Goal: Information Seeking & Learning: Learn about a topic

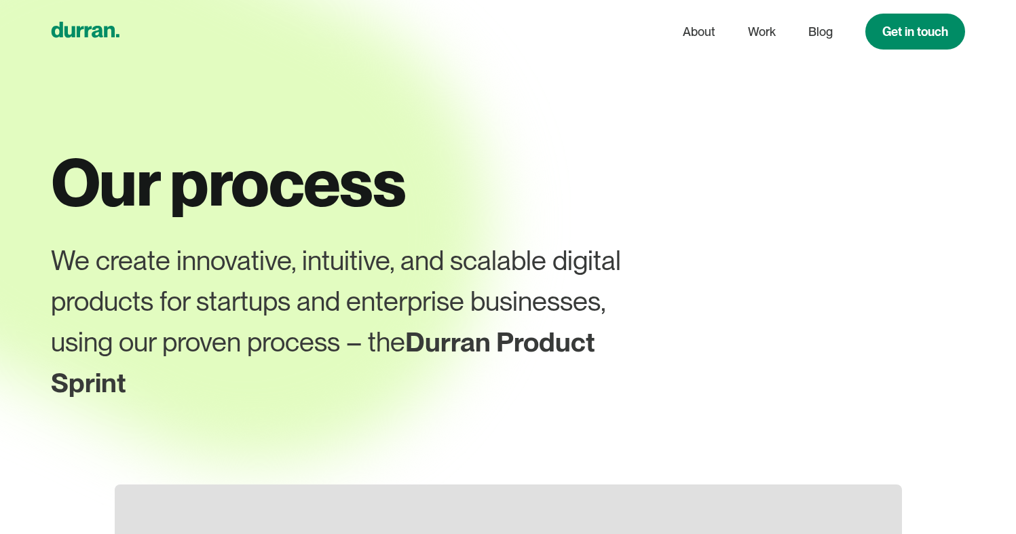
click at [83, 26] on icon "home" at bounding box center [86, 30] width 68 height 16
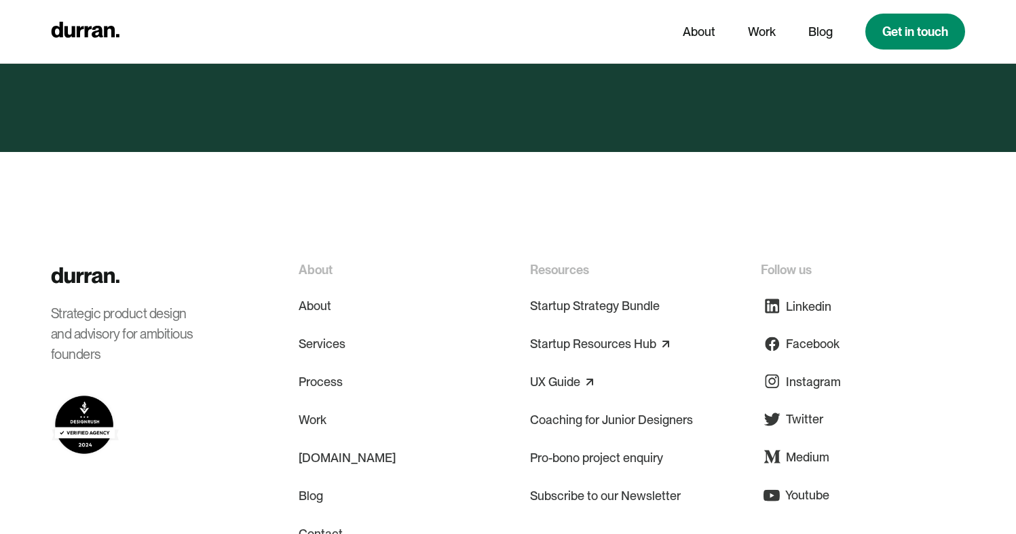
scroll to position [6684, 0]
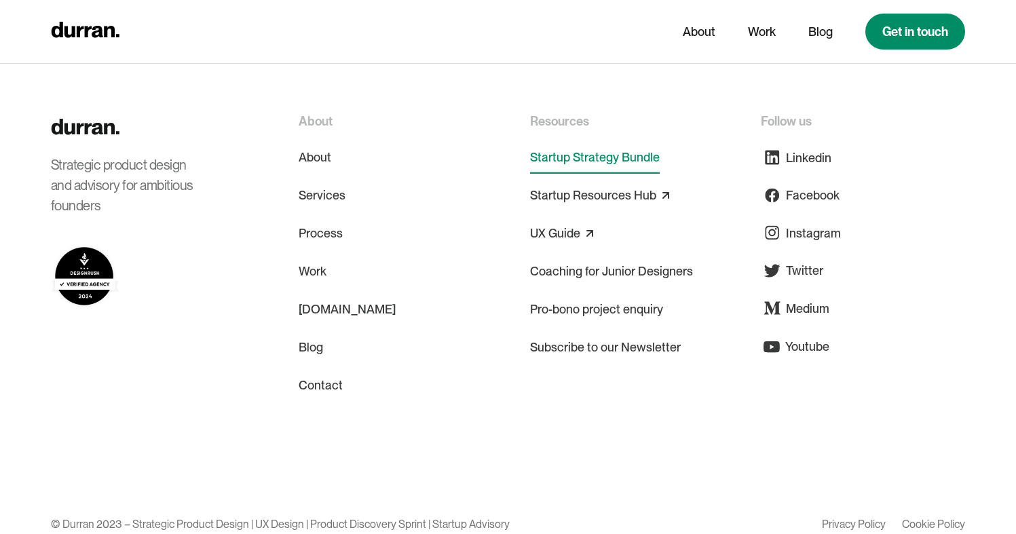
click at [565, 141] on link "Startup Strategy Bundle" at bounding box center [595, 157] width 130 height 33
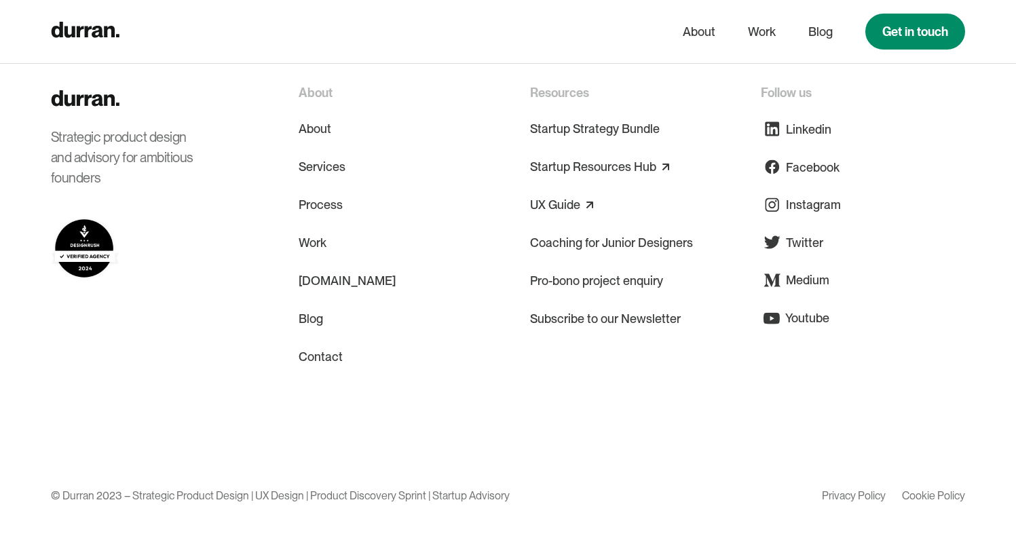
scroll to position [3755, 0]
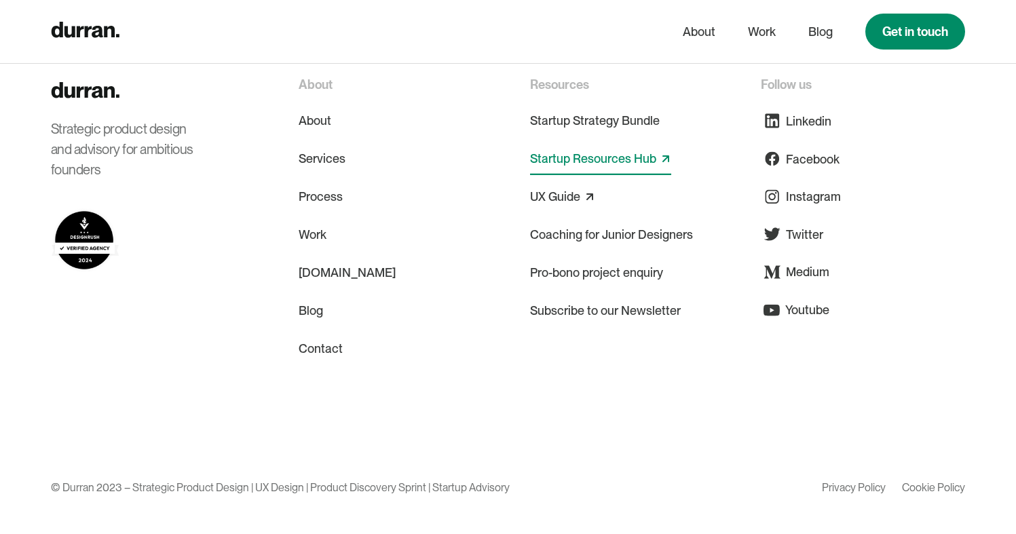
click at [569, 162] on link "Startup Resources Hub" at bounding box center [593, 159] width 126 height 22
click at [555, 201] on link "UX Guide" at bounding box center [555, 197] width 50 height 22
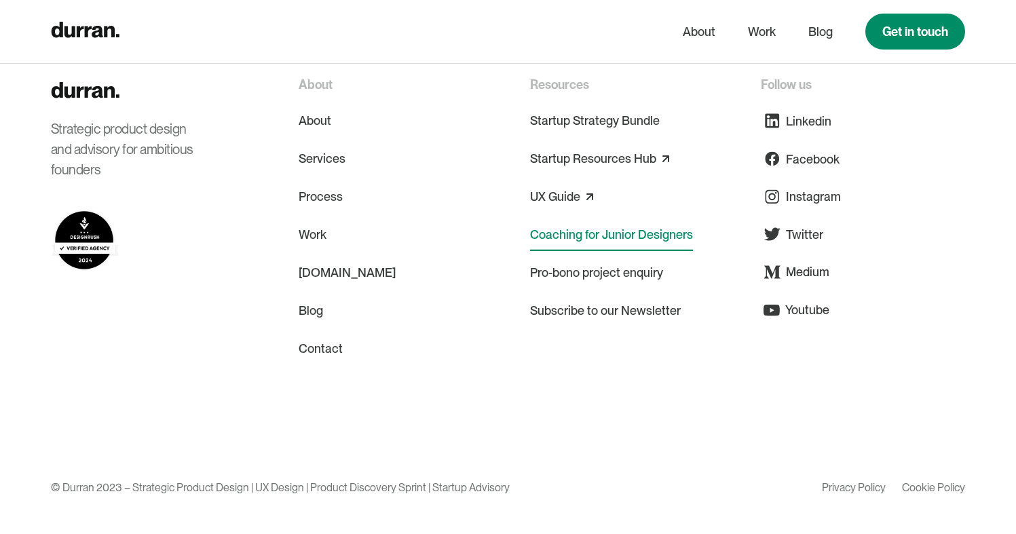
click at [561, 240] on link "Coaching for Junior Designers" at bounding box center [611, 235] width 163 height 33
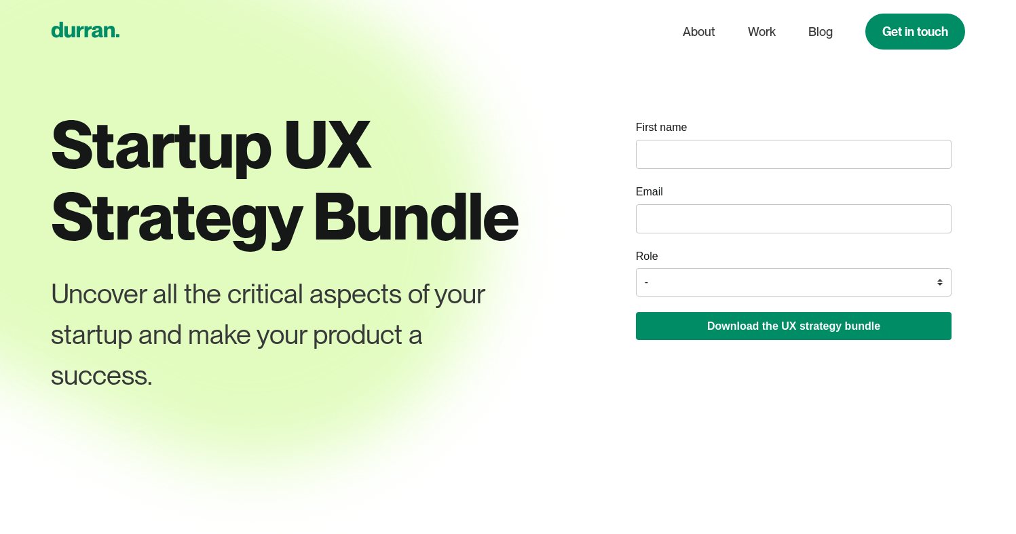
click at [92, 33] on icon "home" at bounding box center [86, 30] width 68 height 16
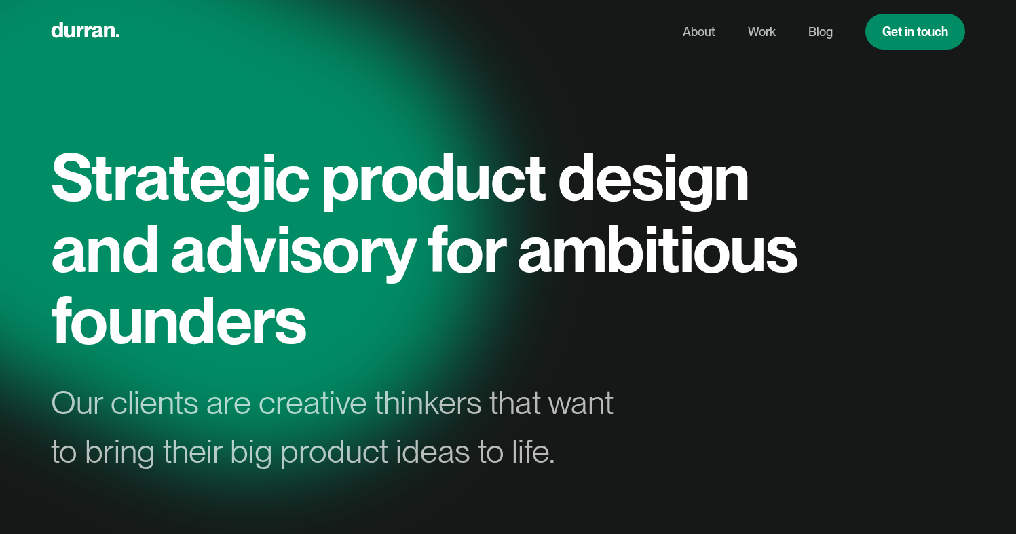
click at [332, 202] on h1 "Strategic product design and advisory for ambitious founders" at bounding box center [431, 248] width 760 height 215
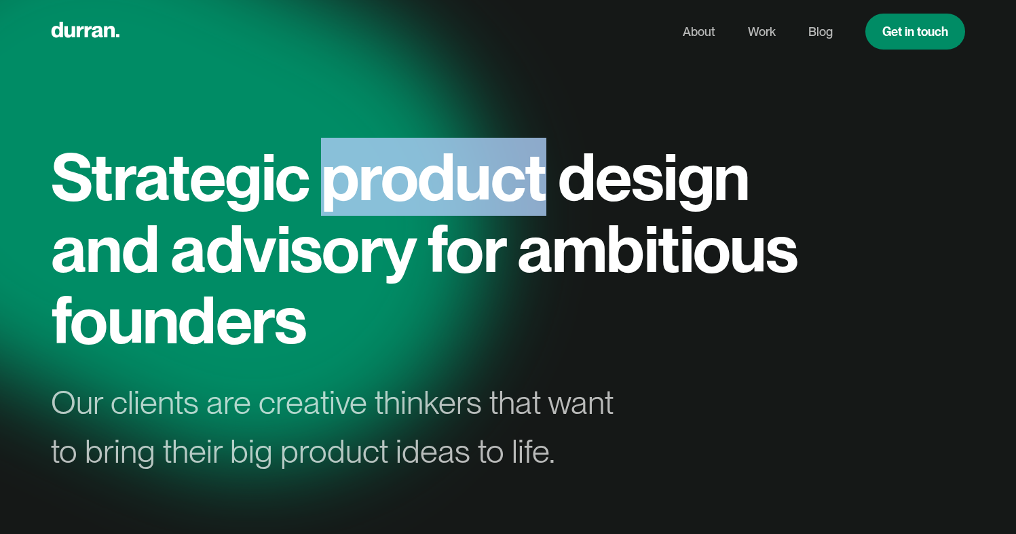
click at [332, 202] on h1 "Strategic product design and advisory for ambitious founders" at bounding box center [431, 248] width 760 height 215
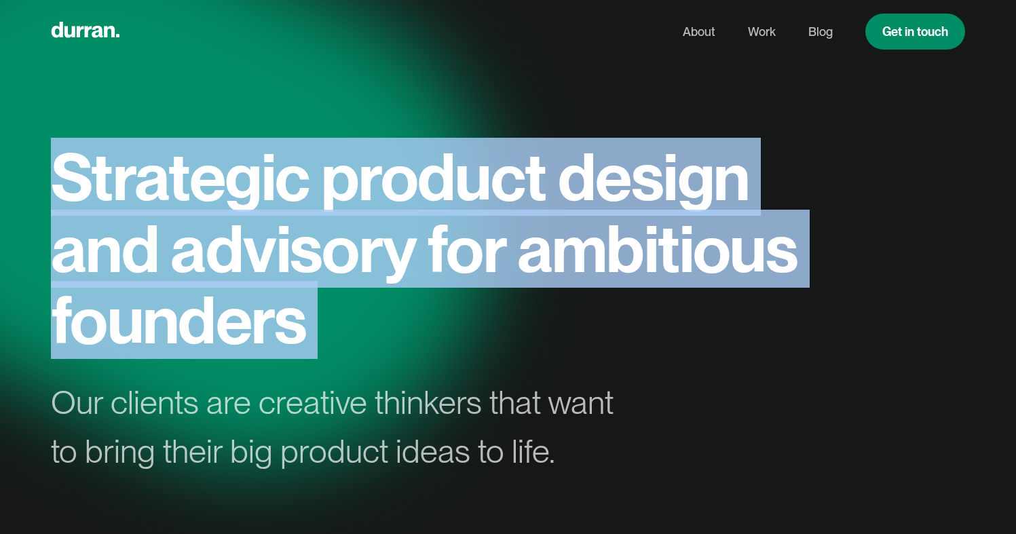
click at [332, 202] on h1 "Strategic product design and advisory for ambitious founders" at bounding box center [431, 248] width 760 height 215
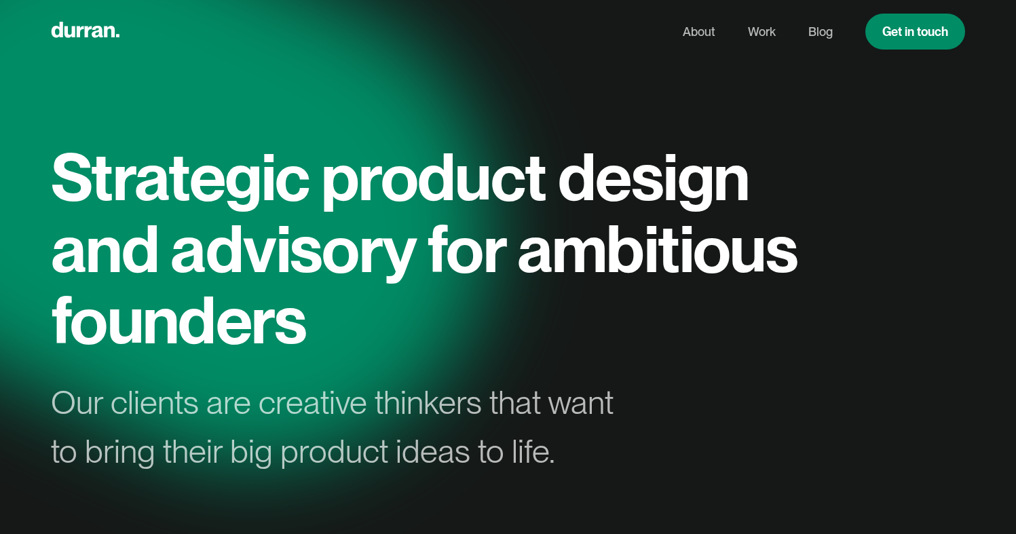
click at [388, 288] on h1 "Strategic product design and advisory for ambitious founders" at bounding box center [431, 248] width 760 height 215
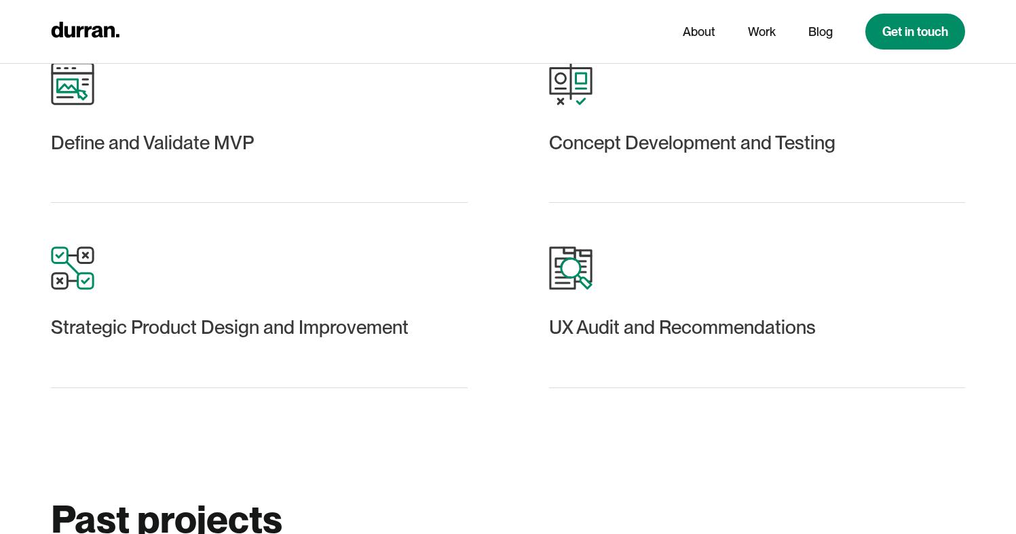
scroll to position [1816, 0]
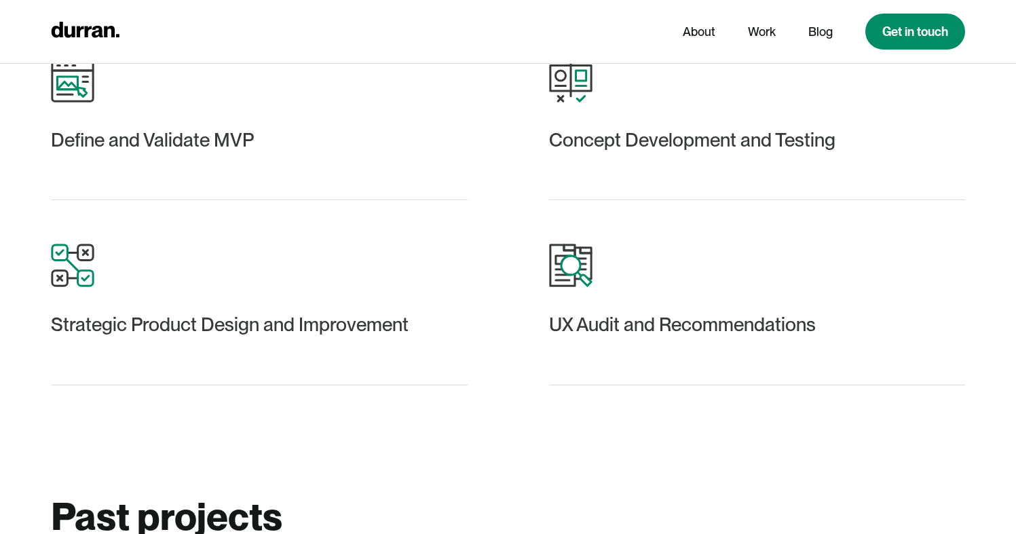
click at [369, 325] on div "Strategic Product Design and Improvement" at bounding box center [259, 325] width 417 height 33
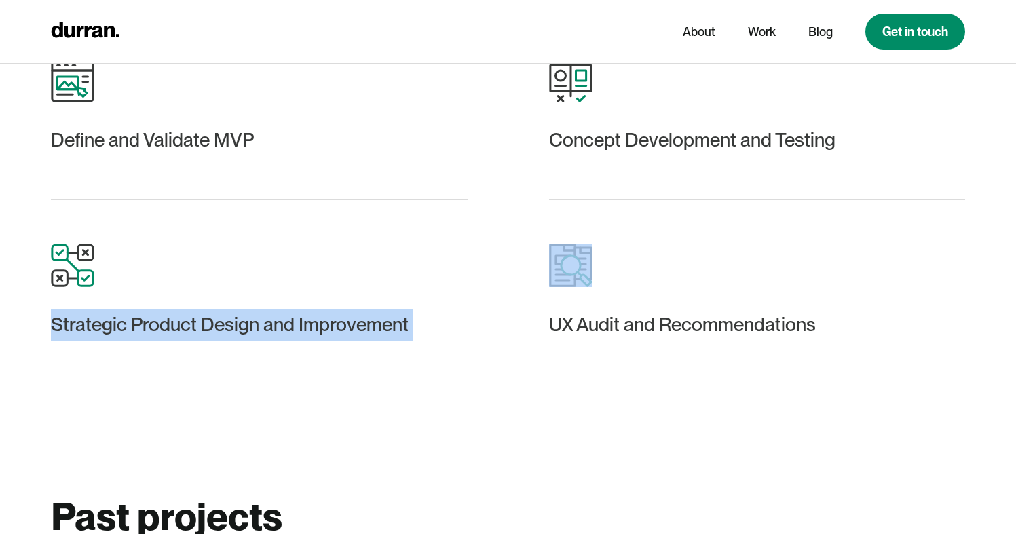
click at [369, 325] on div "Strategic Product Design and Improvement" at bounding box center [259, 325] width 417 height 33
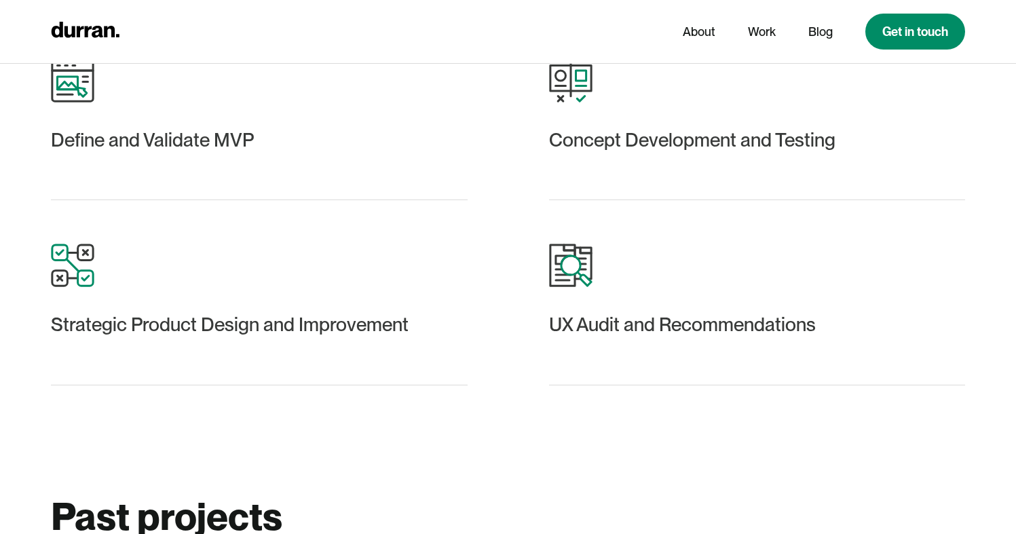
click at [529, 426] on div "Services Define and Validate MVP Concept Development and Testing Strategic Prod…" at bounding box center [508, 165] width 914 height 655
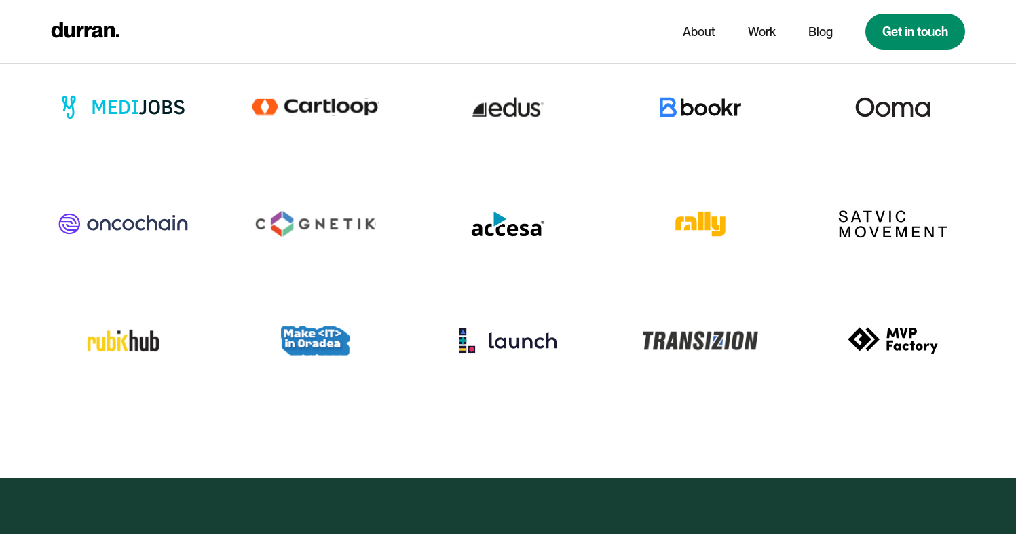
scroll to position [5830, 0]
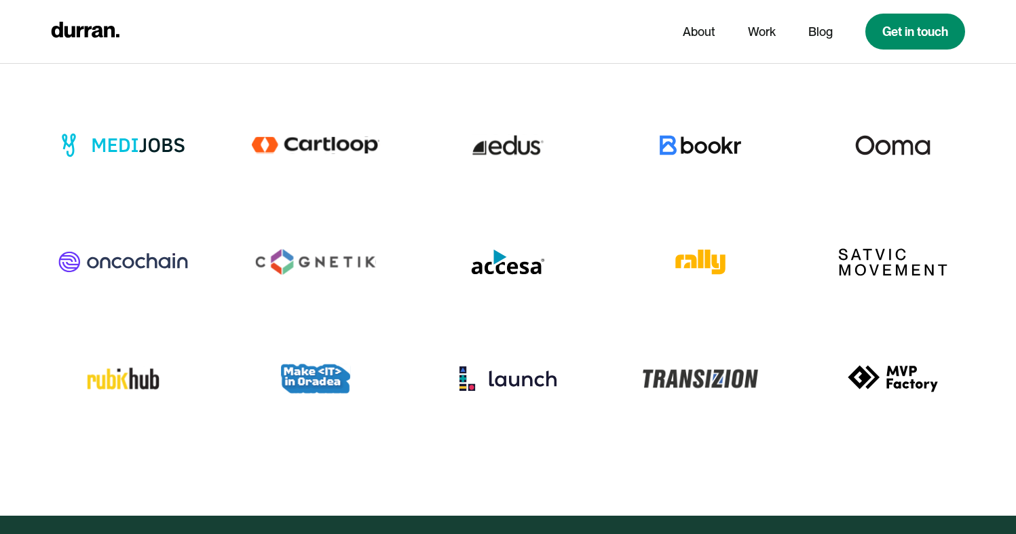
drag, startPoint x: 495, startPoint y: 339, endPoint x: 489, endPoint y: 445, distance: 106.0
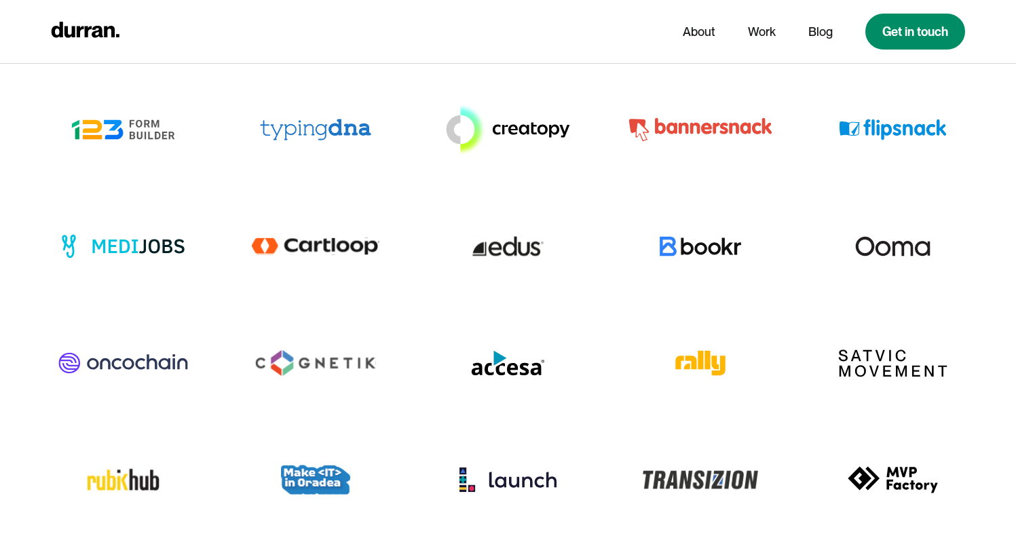
scroll to position [5705, 0]
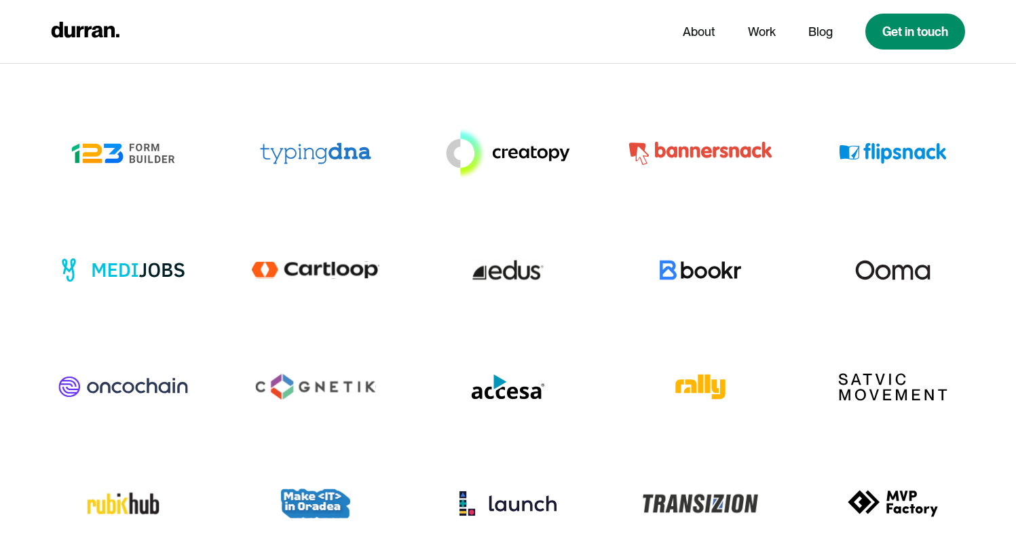
drag, startPoint x: 493, startPoint y: 353, endPoint x: 436, endPoint y: 317, distance: 67.4
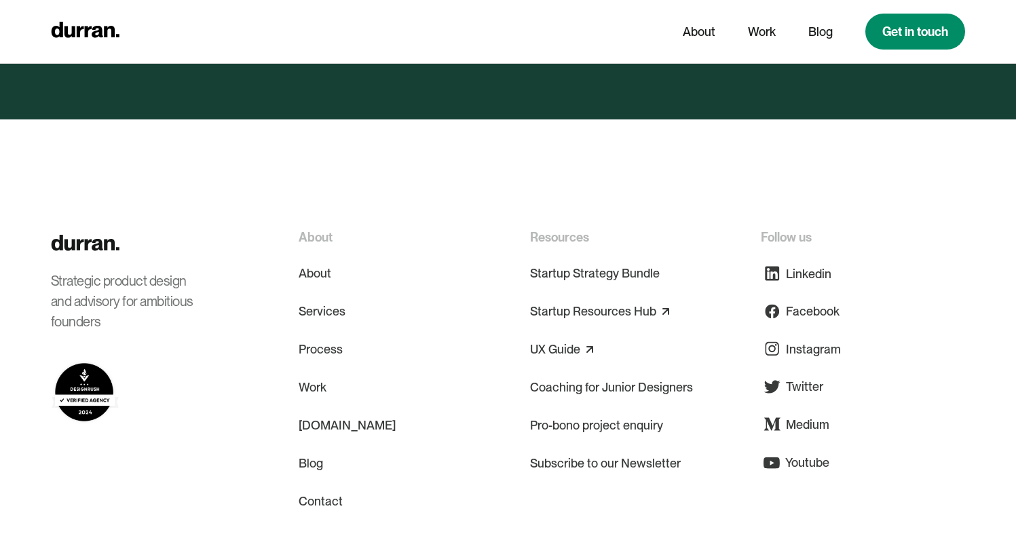
scroll to position [6498, 0]
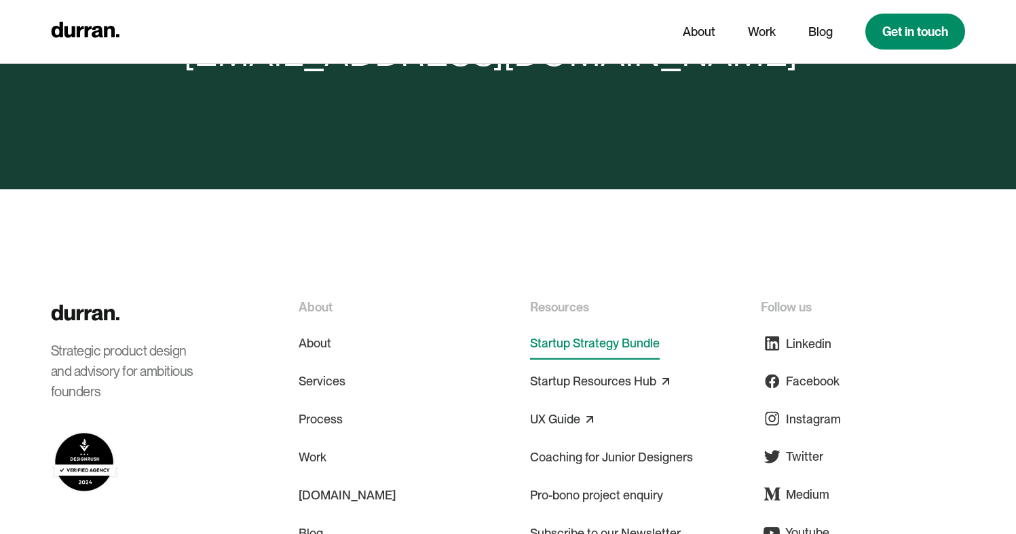
click at [564, 327] on link "Startup Strategy Bundle" at bounding box center [595, 343] width 130 height 33
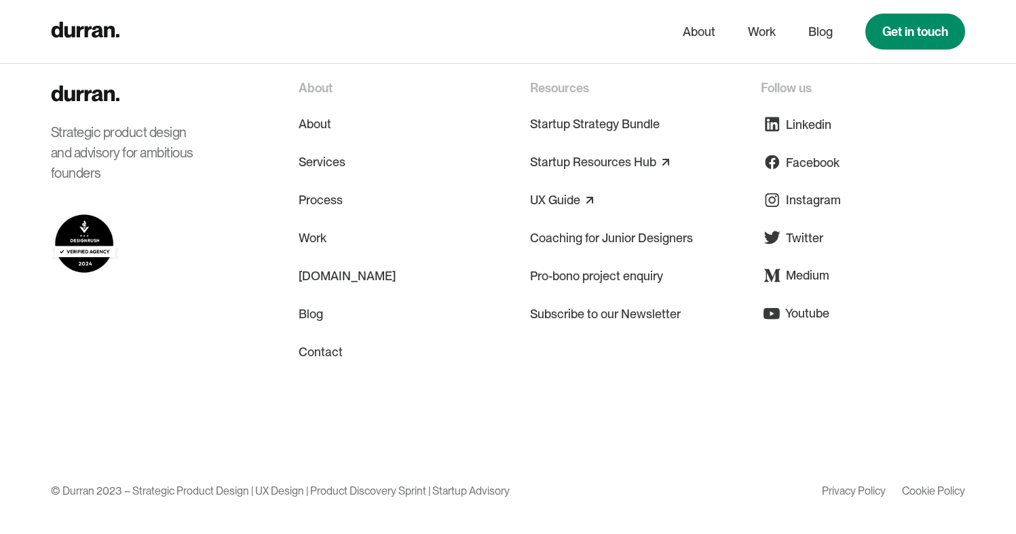
scroll to position [3755, 0]
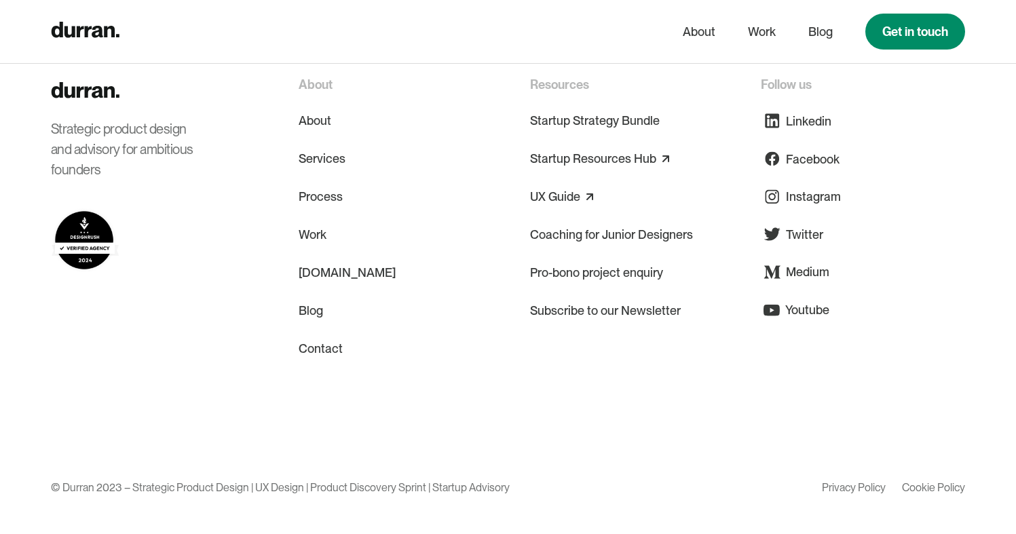
click at [475, 487] on div "© Durran 2023 – Strategic Product Design | UX Design | Product Discovery Sprint…" at bounding box center [280, 487] width 459 height 26
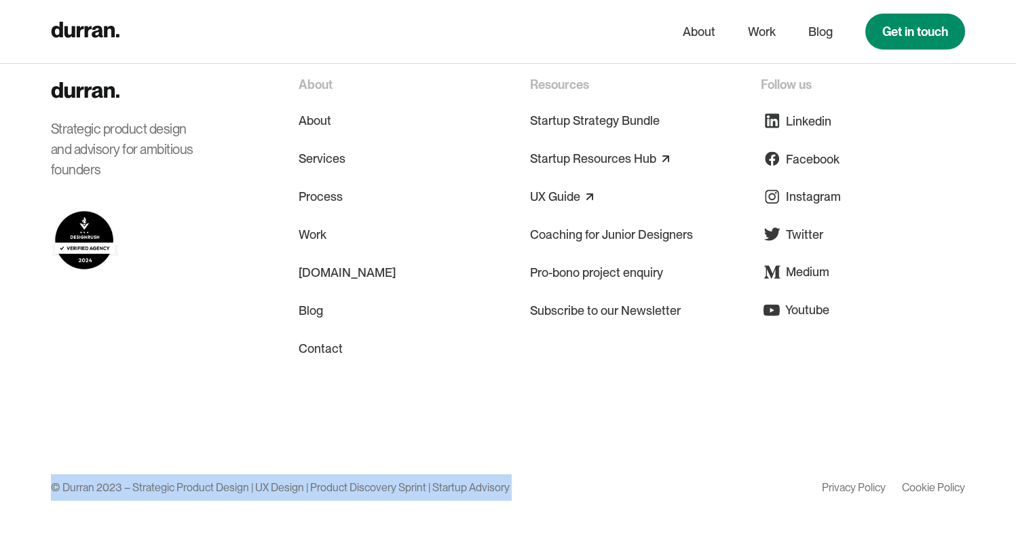
click at [475, 487] on div "© Durran 2023 – Strategic Product Design | UX Design | Product Discovery Sprint…" at bounding box center [280, 487] width 459 height 26
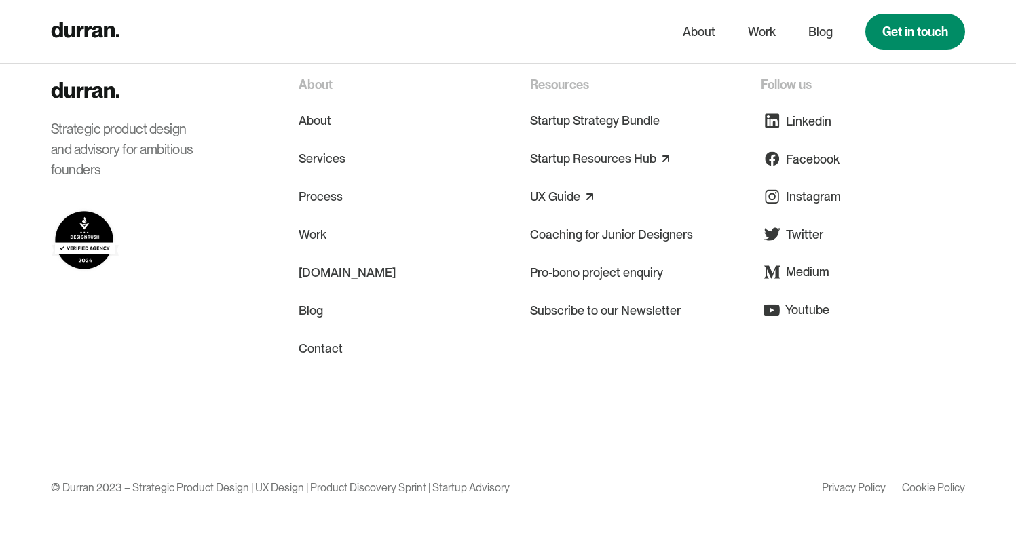
click at [507, 486] on div "© Durran 2023 – Strategic Product Design | UX Design | Product Discovery Sprint…" at bounding box center [280, 487] width 459 height 26
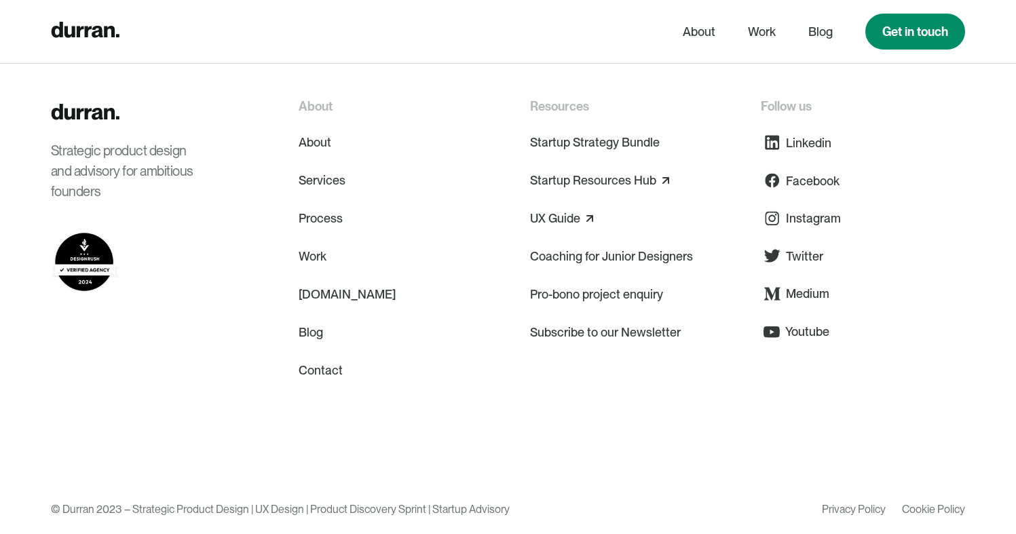
scroll to position [3711, 0]
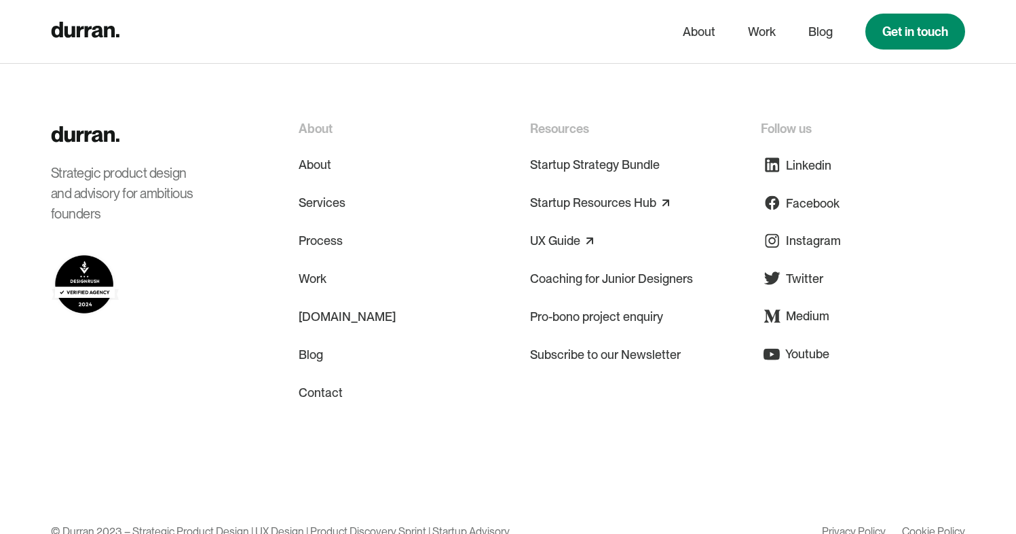
click at [163, 199] on div "Strategic product design and advisory for ambitious founders" at bounding box center [129, 193] width 156 height 61
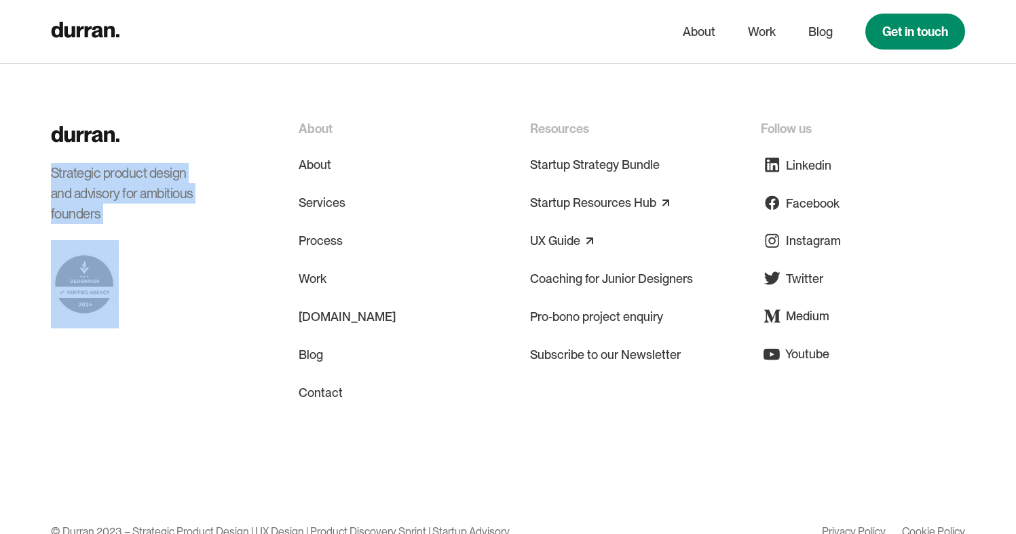
click at [163, 199] on div "Strategic product design and advisory for ambitious founders" at bounding box center [129, 193] width 156 height 61
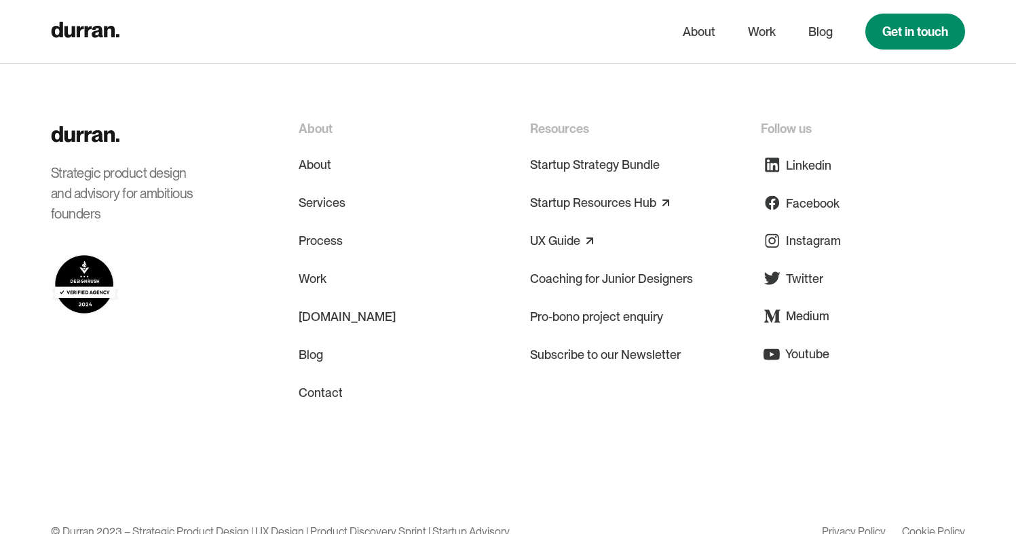
click at [445, 210] on div "About About Services Process Work [DOMAIN_NAME] Blog Contact Resources Startup …" at bounding box center [632, 264] width 667 height 290
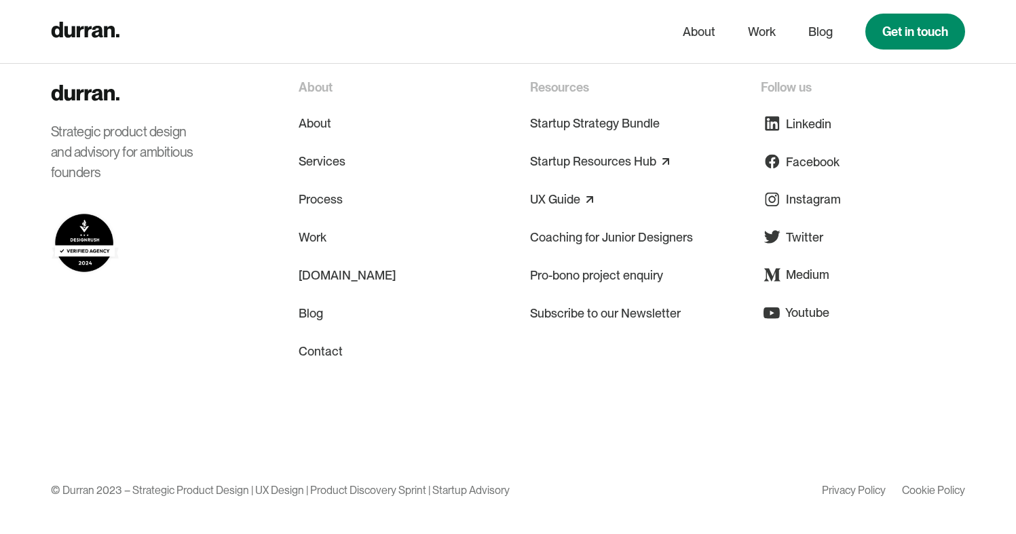
scroll to position [3755, 0]
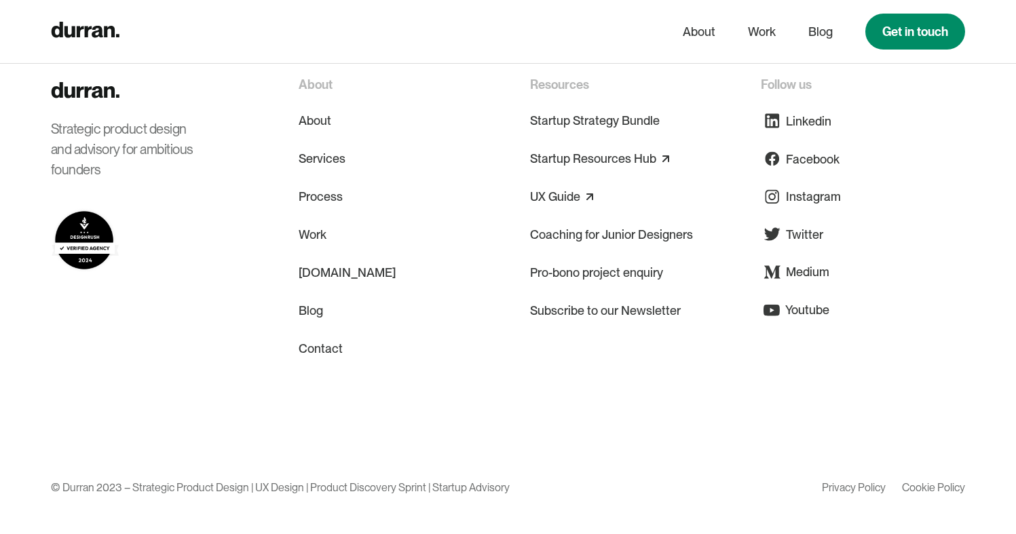
click at [216, 396] on div "Strategic product design and advisory for ambitious founders About About Servic…" at bounding box center [508, 274] width 914 height 398
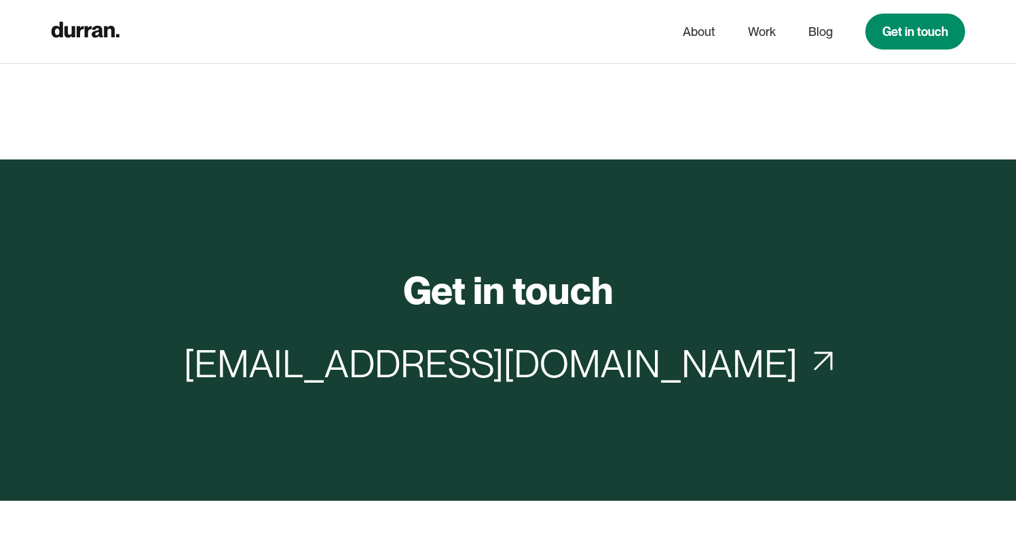
scroll to position [3212, 0]
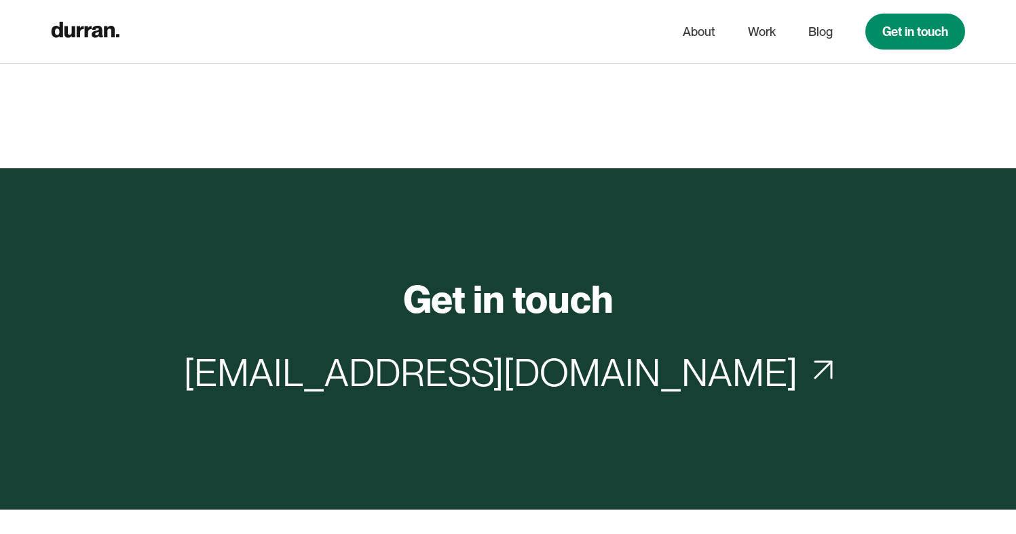
click at [487, 293] on h2 "Get in touch" at bounding box center [508, 299] width 210 height 45
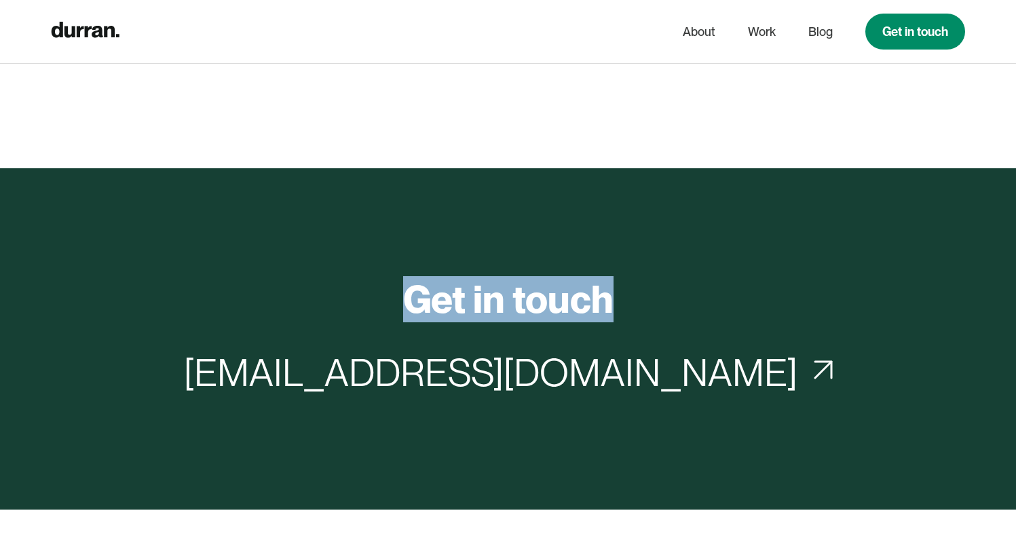
click at [487, 293] on h2 "Get in touch" at bounding box center [508, 299] width 210 height 45
click at [495, 301] on h2 "Get in touch" at bounding box center [508, 299] width 210 height 45
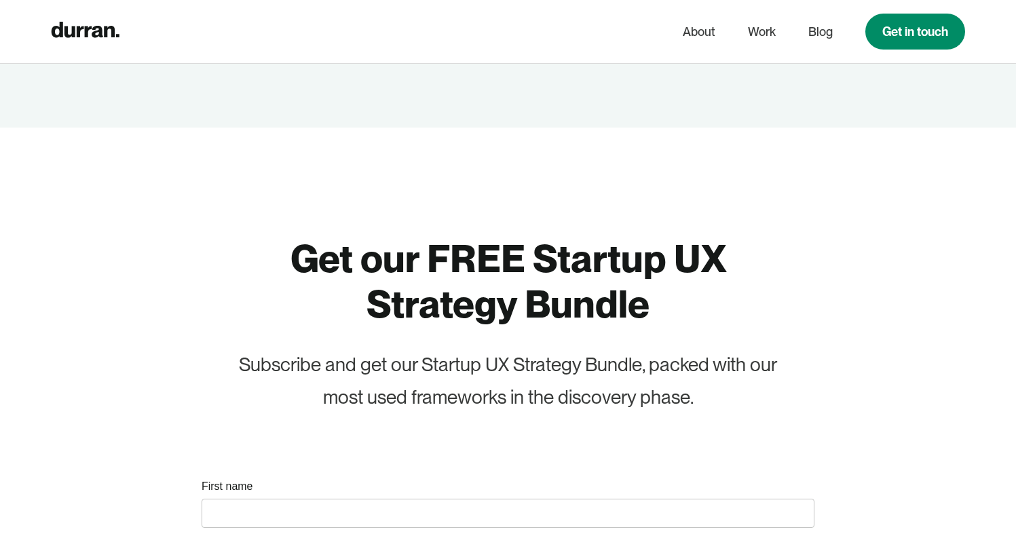
scroll to position [2551, 0]
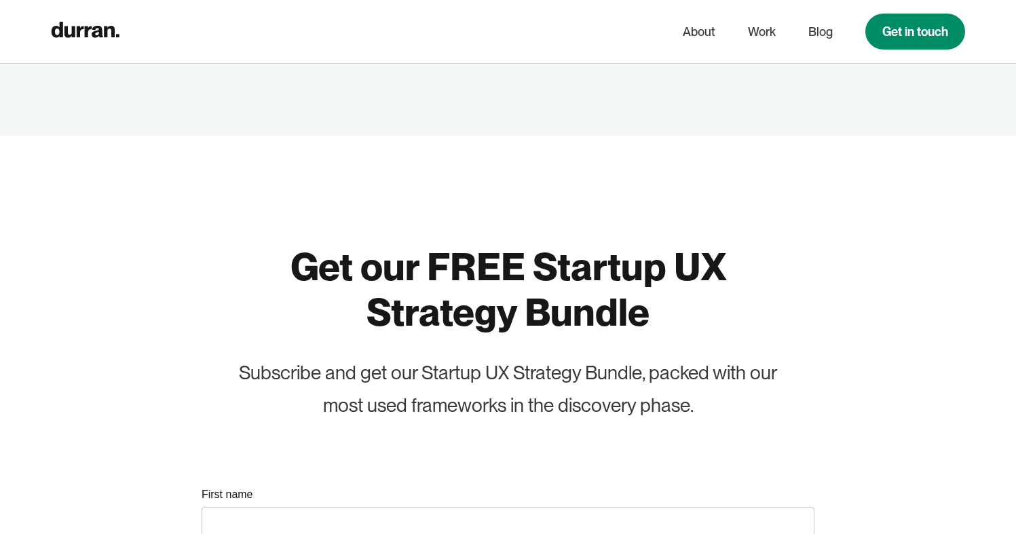
click at [495, 301] on h1 "Get our FREE Startup UX Strategy Bundle" at bounding box center [508, 289] width 573 height 91
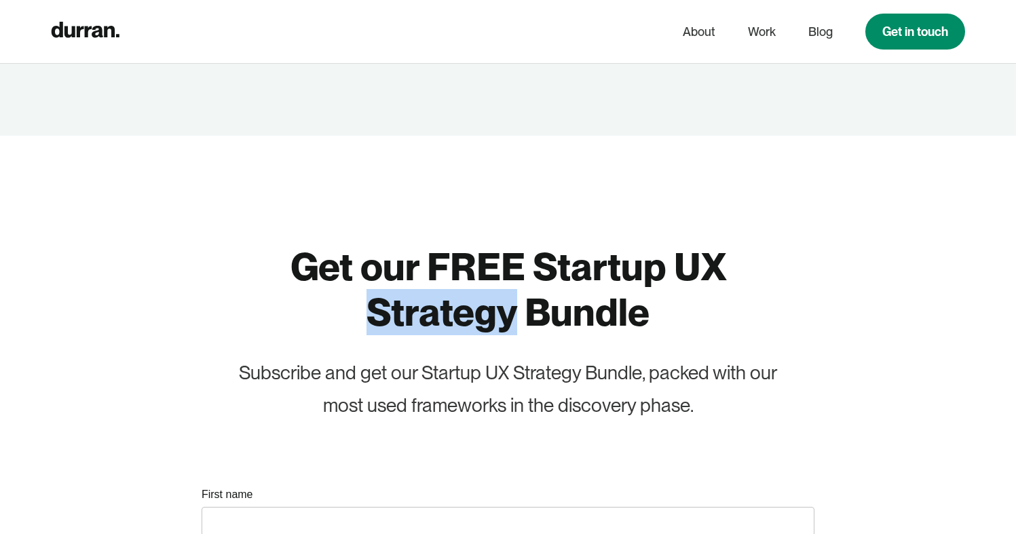
click at [495, 301] on h1 "Get our FREE Startup UX Strategy Bundle" at bounding box center [508, 289] width 573 height 91
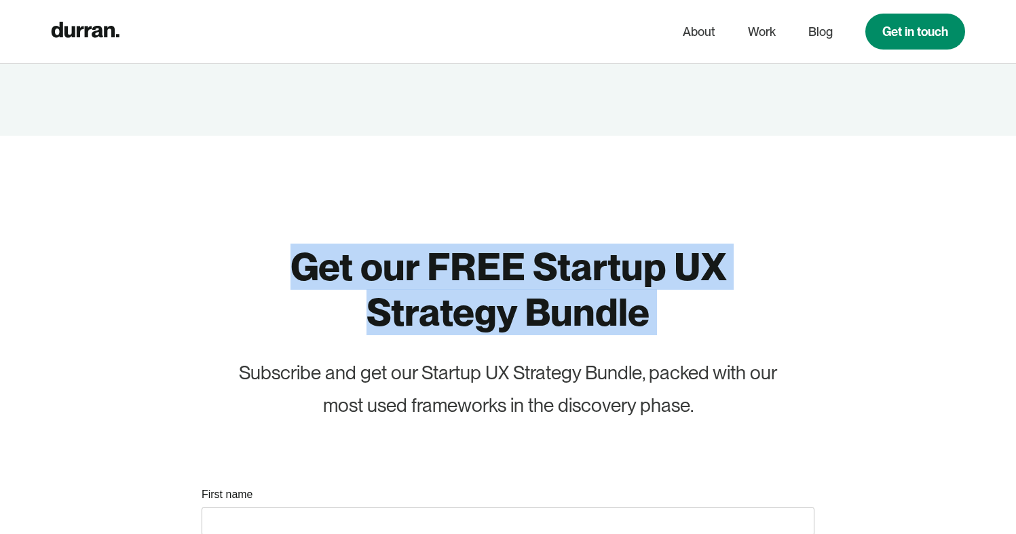
click at [495, 301] on h1 "Get our FREE Startup UX Strategy Bundle" at bounding box center [508, 289] width 573 height 91
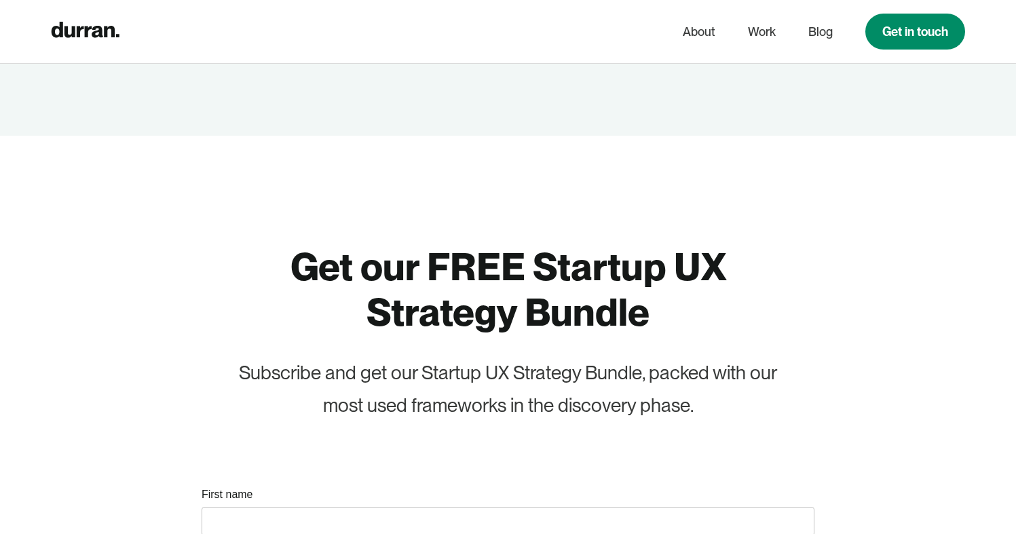
click at [501, 373] on div "Subscribe and get our Startup UX Strategy Bundle, packed with our most used fra…" at bounding box center [508, 389] width 573 height 64
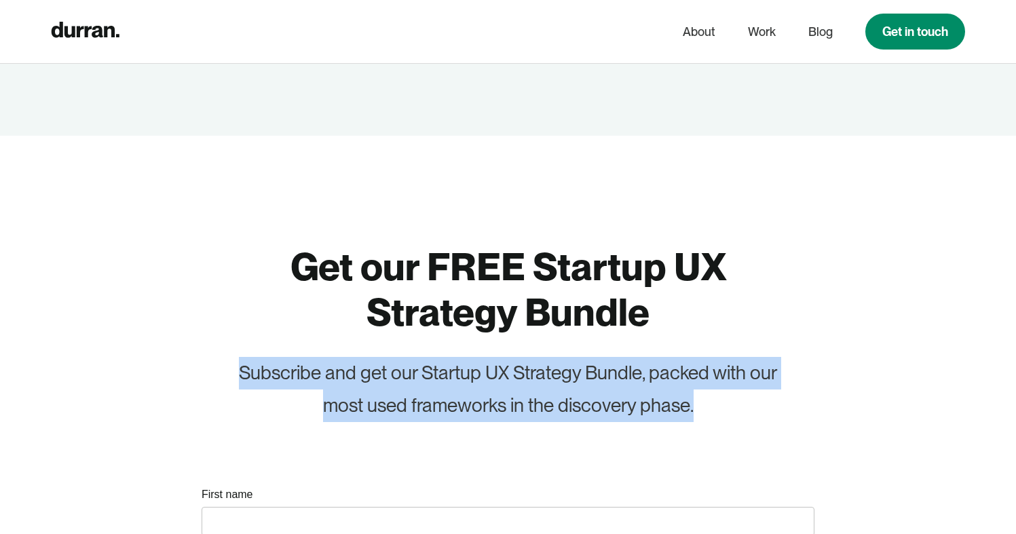
click at [501, 373] on div "Subscribe and get our Startup UX Strategy Bundle, packed with our most used fra…" at bounding box center [508, 389] width 573 height 64
click at [610, 407] on div "Subscribe and get our Startup UX Strategy Bundle, packed with our most used fra…" at bounding box center [508, 389] width 573 height 64
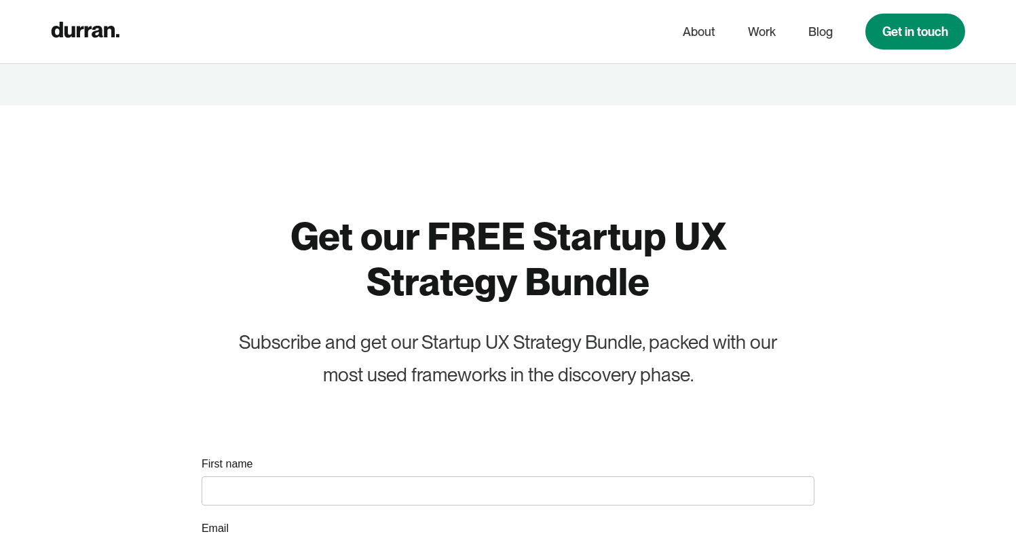
scroll to position [2582, 0]
click at [495, 282] on h1 "Get our FREE Startup UX Strategy Bundle" at bounding box center [508, 258] width 573 height 91
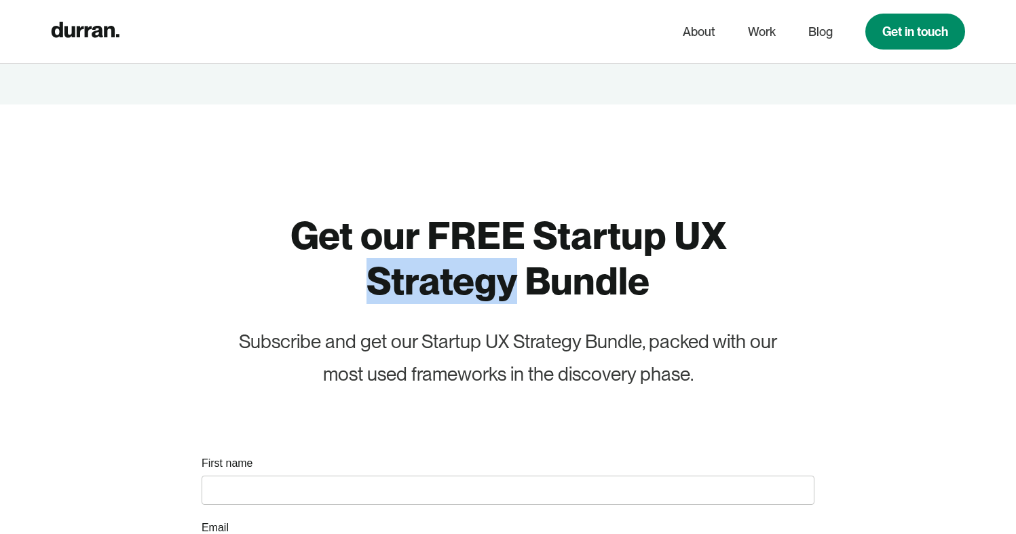
click at [495, 282] on h1 "Get our FREE Startup UX Strategy Bundle" at bounding box center [508, 258] width 573 height 91
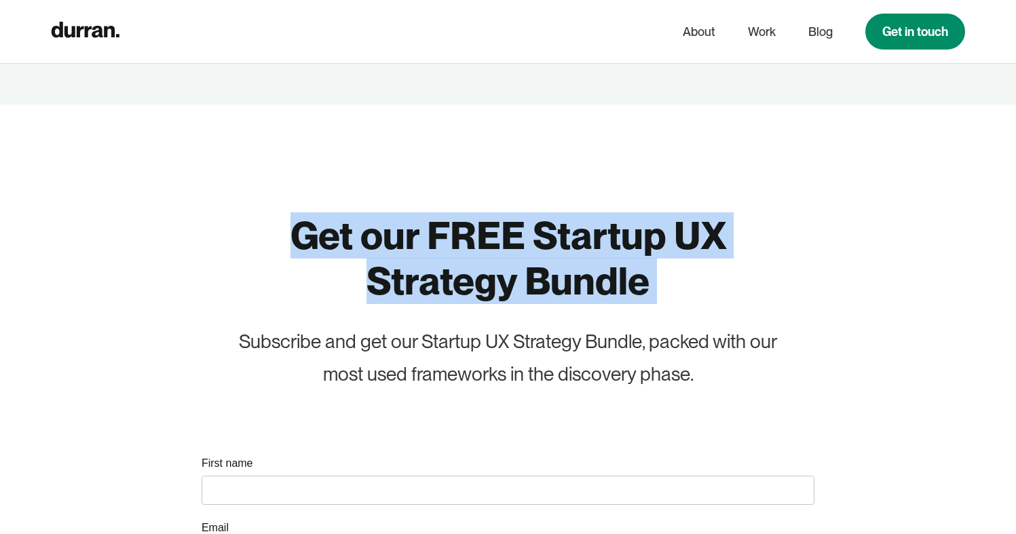
click at [495, 282] on h1 "Get our FREE Startup UX Strategy Bundle" at bounding box center [508, 258] width 573 height 91
click at [524, 271] on h1 "Get our FREE Startup UX Strategy Bundle" at bounding box center [508, 258] width 573 height 91
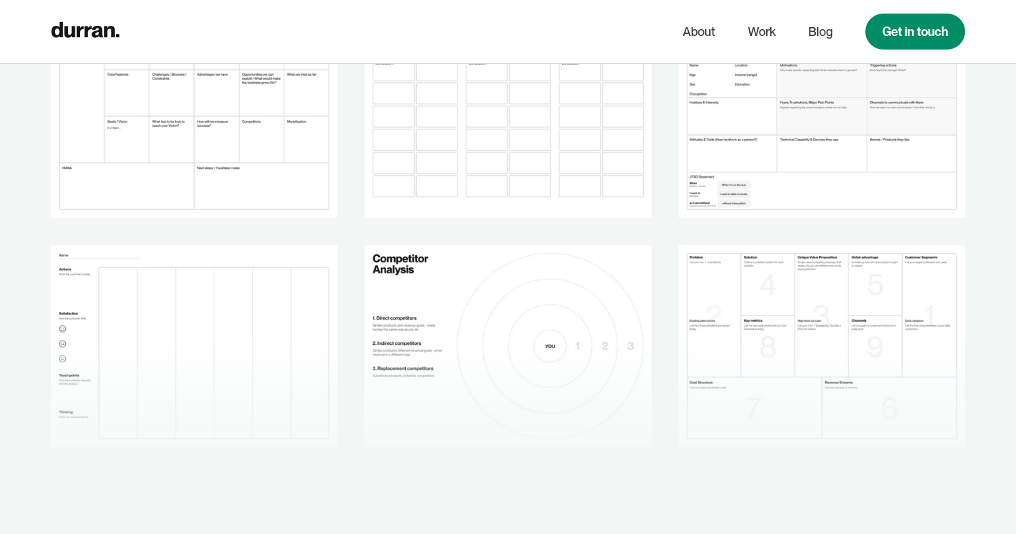
scroll to position [2226, 0]
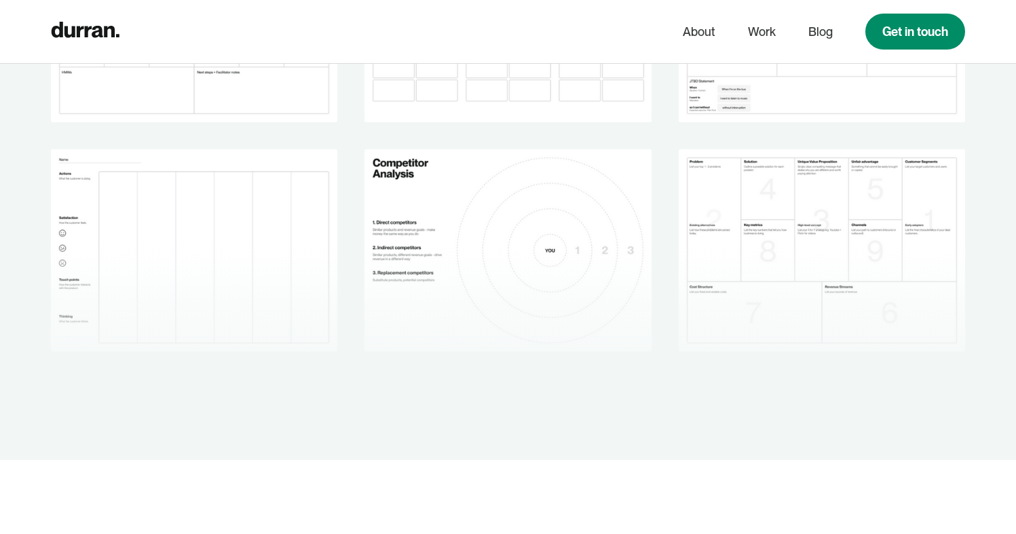
drag, startPoint x: 582, startPoint y: 252, endPoint x: 520, endPoint y: 390, distance: 151.6
click at [519, 390] on div at bounding box center [508, 248] width 1016 height 424
drag, startPoint x: 910, startPoint y: 191, endPoint x: 850, endPoint y: 262, distance: 92.5
click at [850, 262] on div at bounding box center [508, 248] width 1016 height 424
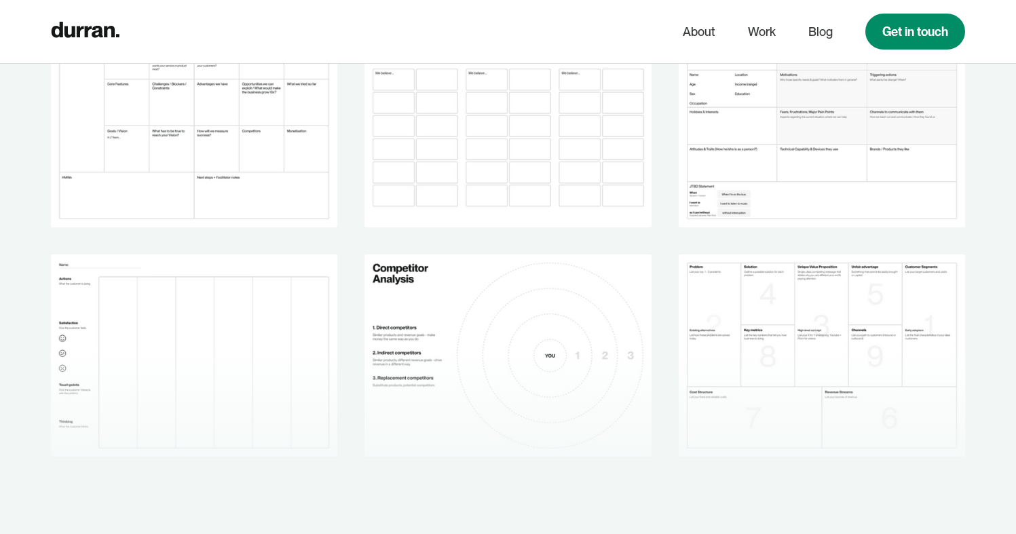
scroll to position [2078, 0]
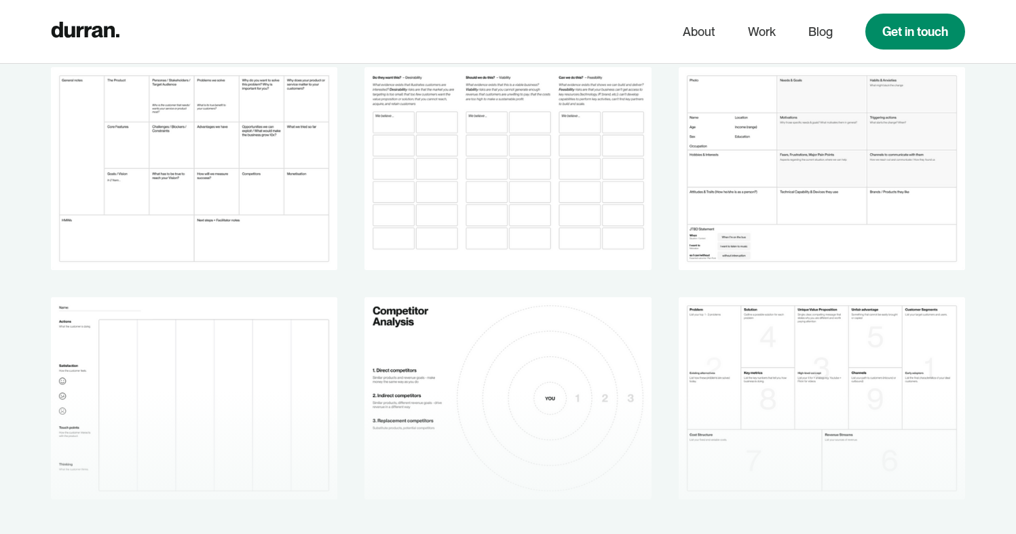
drag, startPoint x: 576, startPoint y: 199, endPoint x: 548, endPoint y: 322, distance: 126.1
click at [548, 322] on div at bounding box center [508, 396] width 1016 height 424
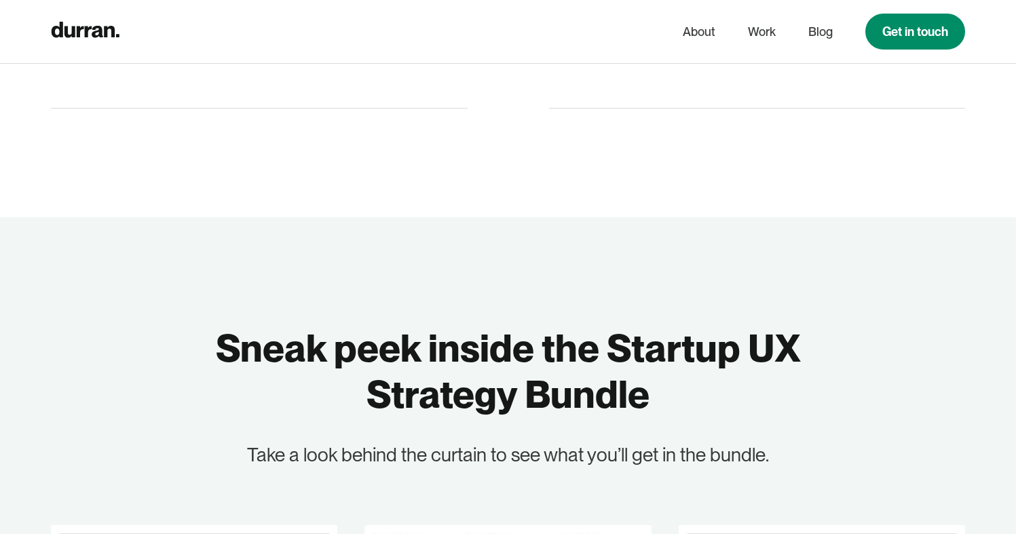
scroll to position [1742, 0]
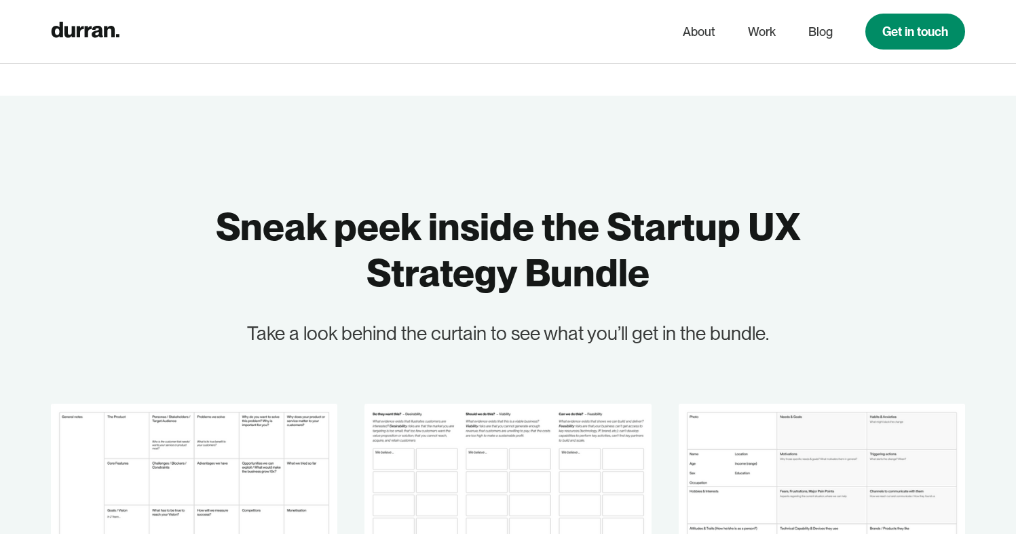
click at [571, 335] on div "Take a look behind the curtain to see what you’ll get in the bundle." at bounding box center [508, 334] width 624 height 33
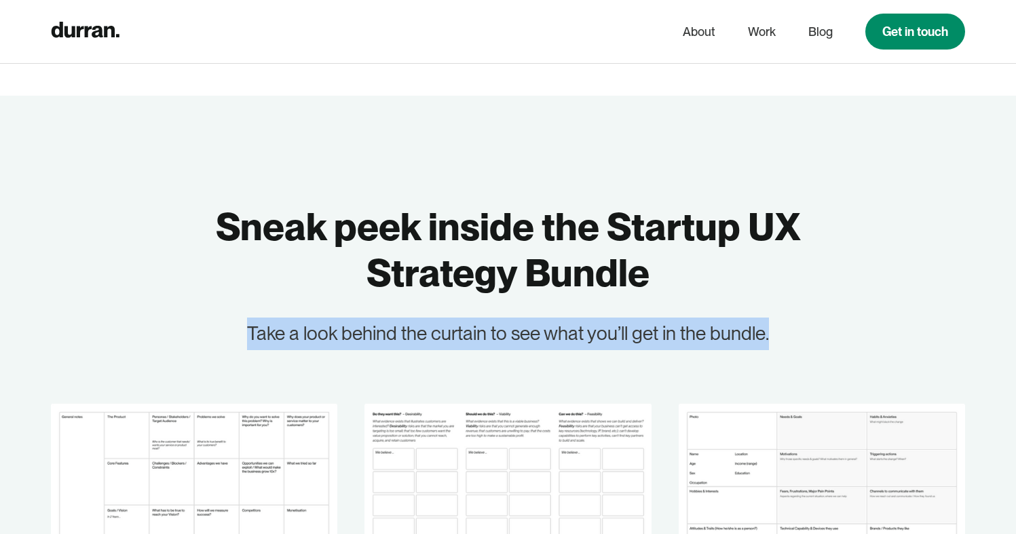
click at [571, 335] on div "Take a look behind the curtain to see what you’ll get in the bundle." at bounding box center [508, 334] width 624 height 33
click at [724, 363] on div "Sneak peek inside the Startup UX Strategy Bundle Take a look behind the curtain…" at bounding box center [508, 519] width 914 height 631
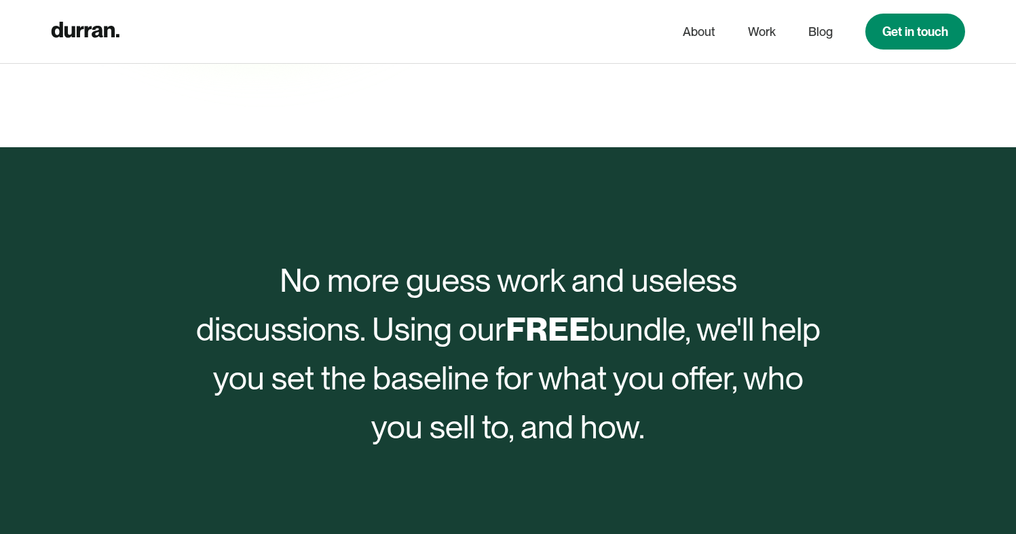
scroll to position [424, 0]
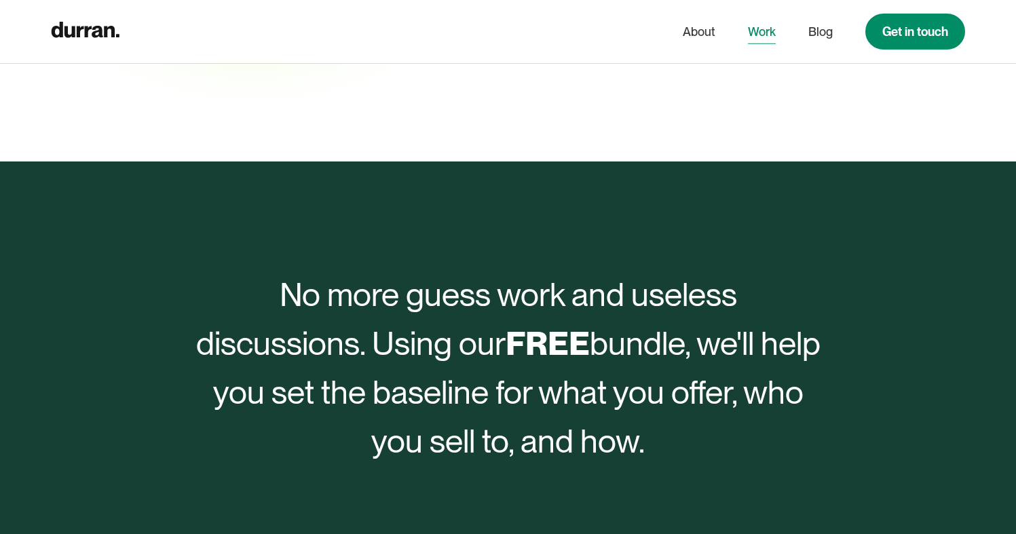
click at [762, 29] on link "Work" at bounding box center [762, 32] width 28 height 26
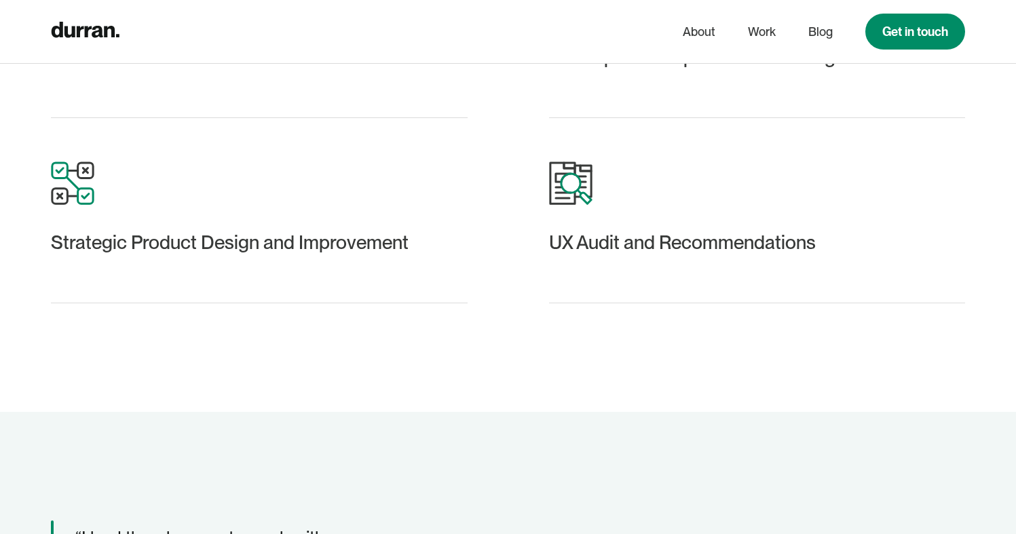
scroll to position [2905, 0]
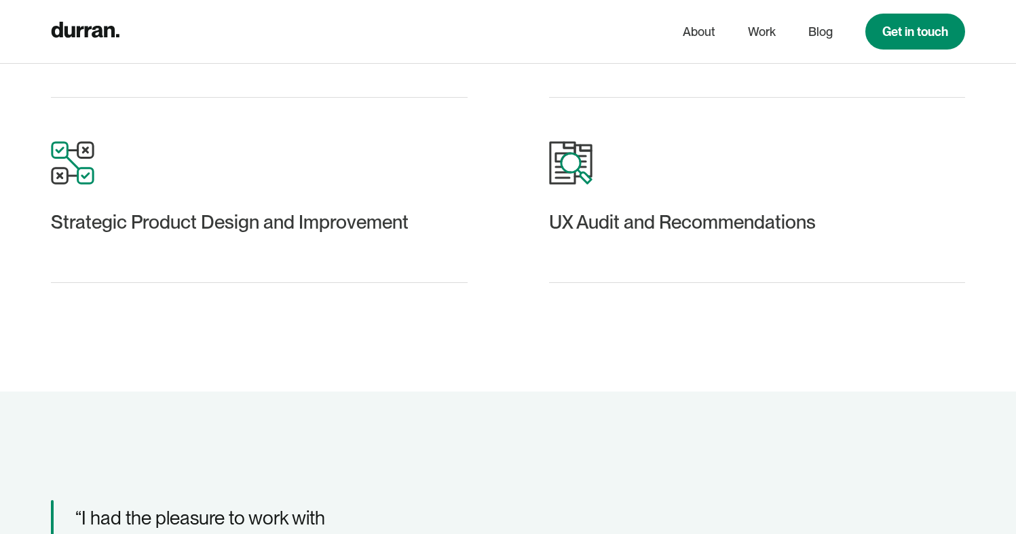
click at [591, 218] on div "UX Audit and Recommendations" at bounding box center [757, 222] width 417 height 33
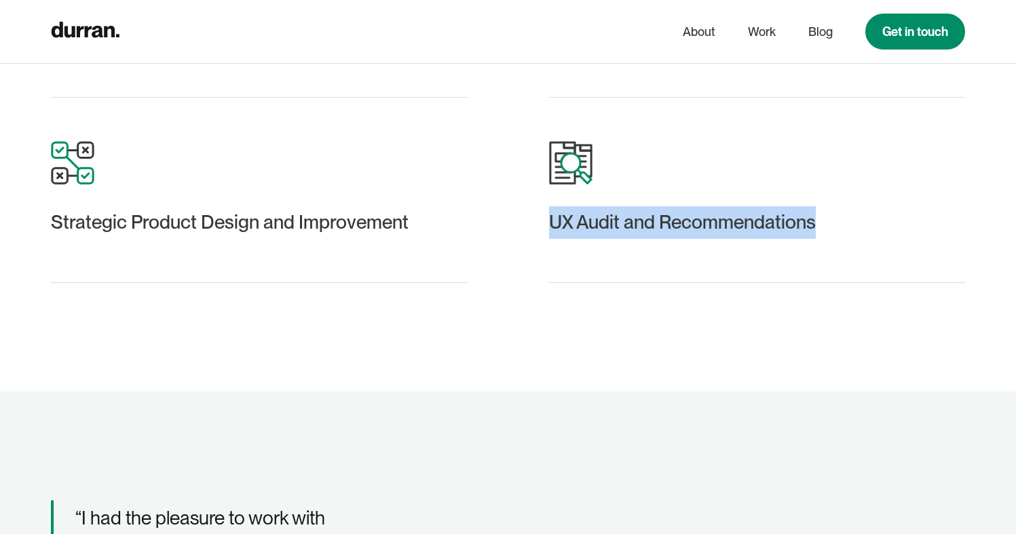
click at [591, 218] on div "UX Audit and Recommendations" at bounding box center [757, 222] width 417 height 33
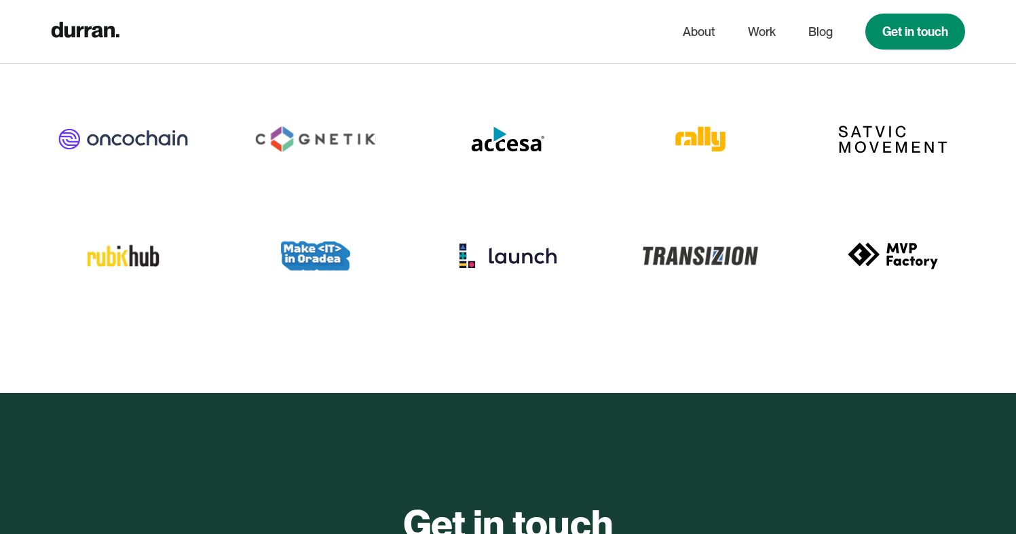
scroll to position [4694, 0]
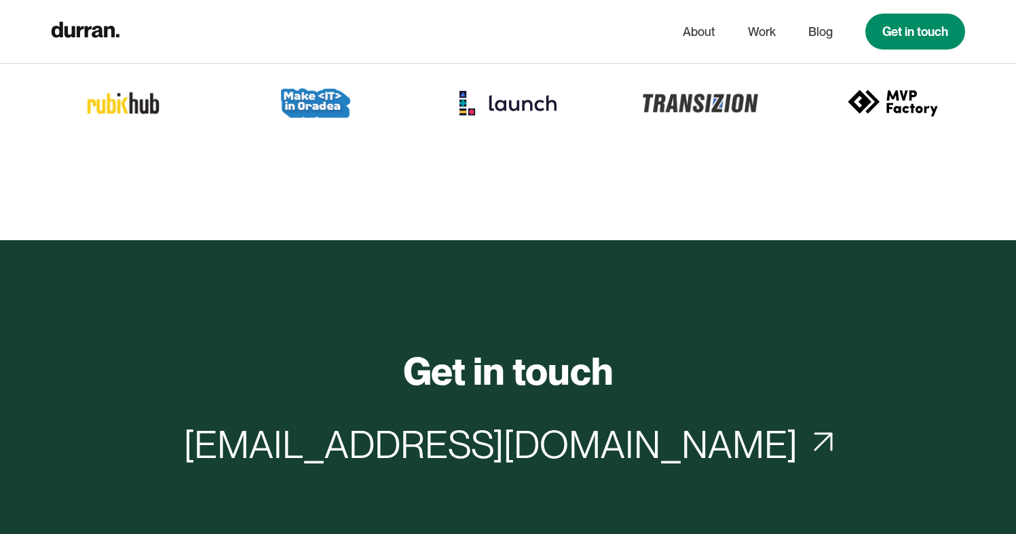
click at [415, 349] on h2 "Get in touch" at bounding box center [508, 371] width 210 height 45
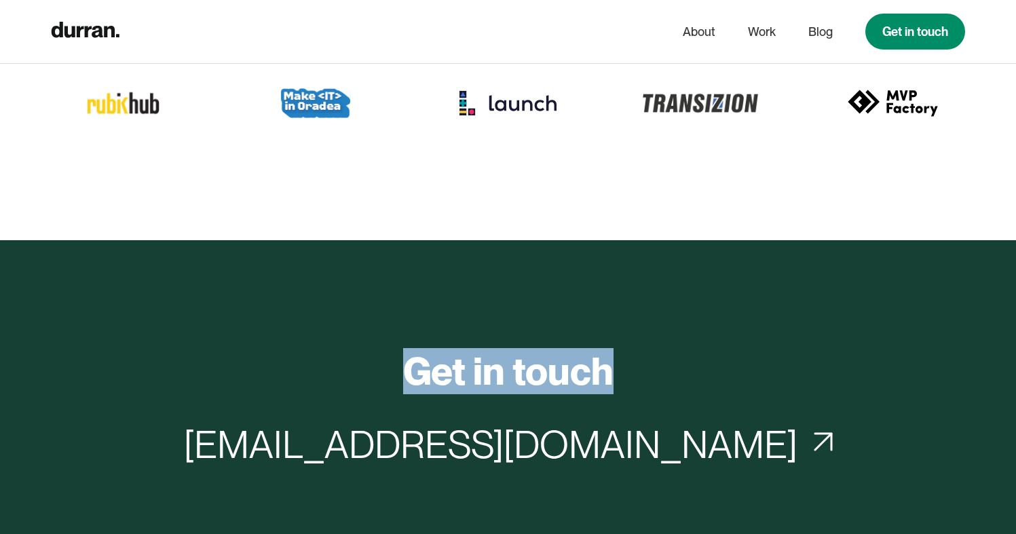
click at [415, 349] on h2 "Get in touch" at bounding box center [508, 371] width 210 height 45
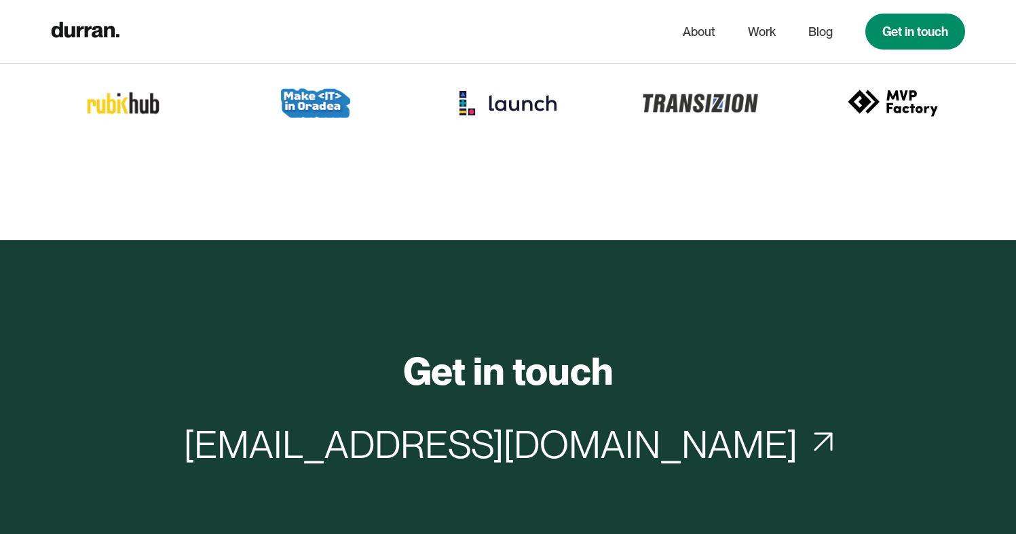
click at [324, 379] on div "Get in touch [EMAIL_ADDRESS][DOMAIN_NAME]" at bounding box center [508, 411] width 914 height 124
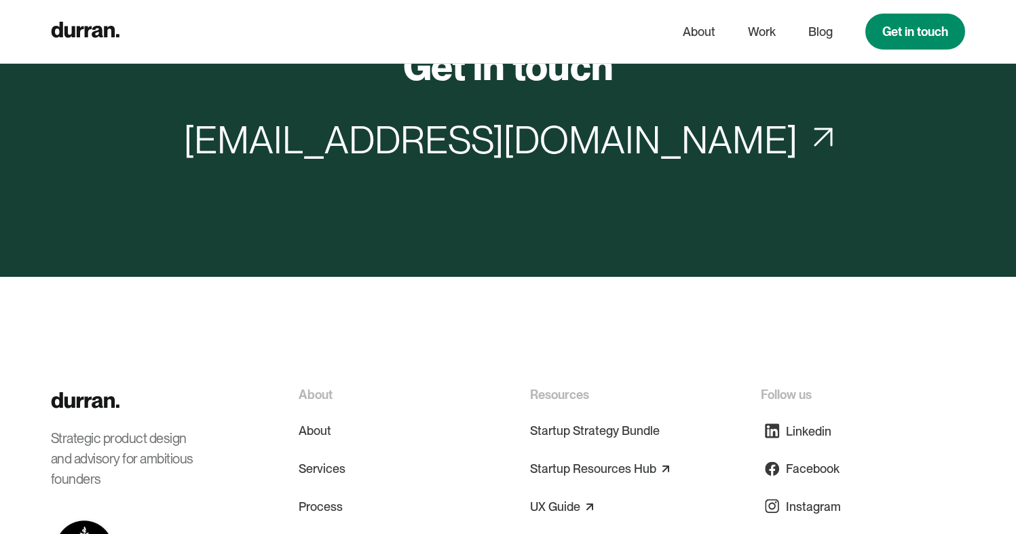
scroll to position [5042, 0]
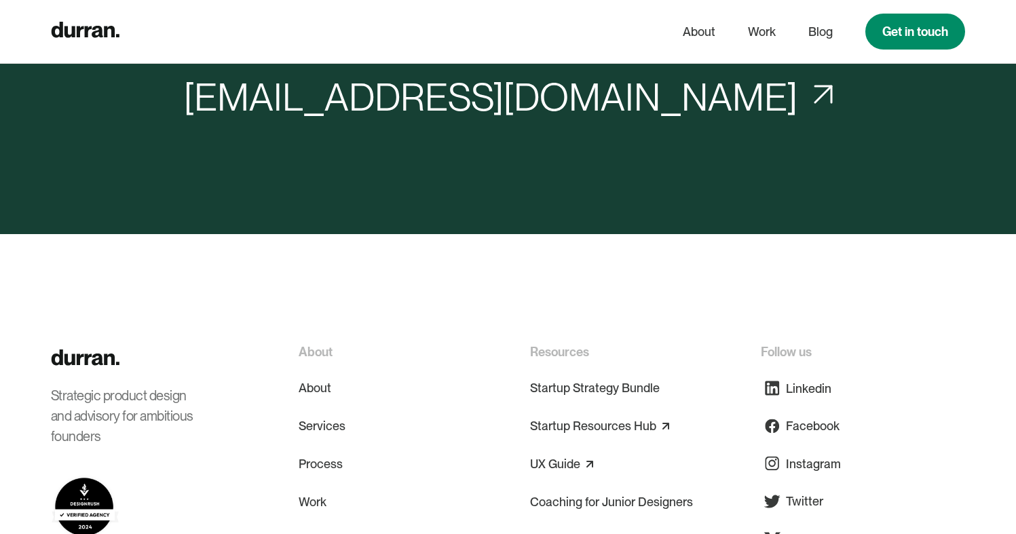
click at [327, 343] on div "About" at bounding box center [316, 352] width 34 height 18
click at [525, 343] on div "About About Services Process Work [DOMAIN_NAME] Blog Contact Resources Startup …" at bounding box center [632, 488] width 667 height 290
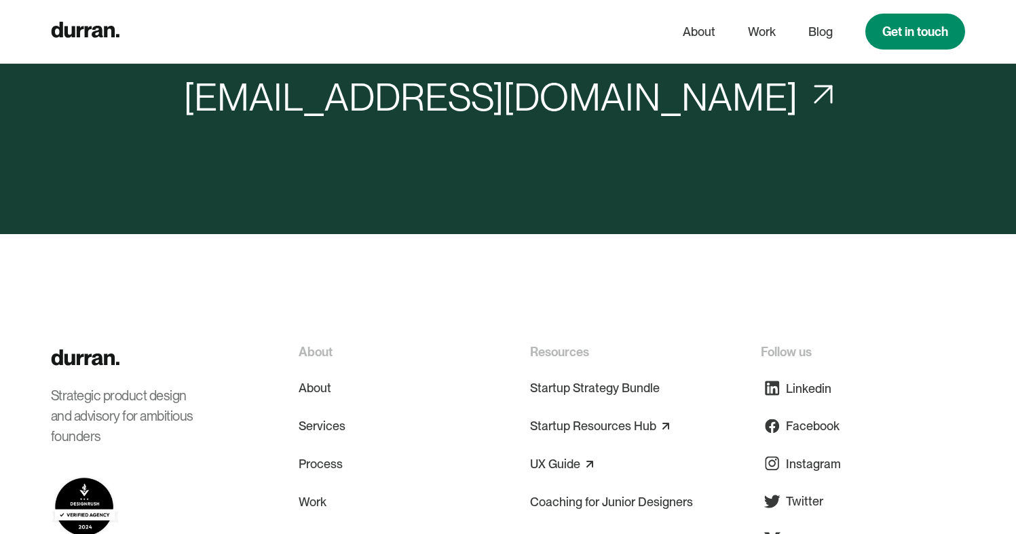
click at [807, 343] on div "Follow us" at bounding box center [786, 352] width 51 height 18
click at [806, 343] on div "Follow us" at bounding box center [786, 352] width 51 height 18
click at [699, 294] on div "Strategic product design and advisory for ambitious founders About About Servic…" at bounding box center [508, 517] width 914 height 567
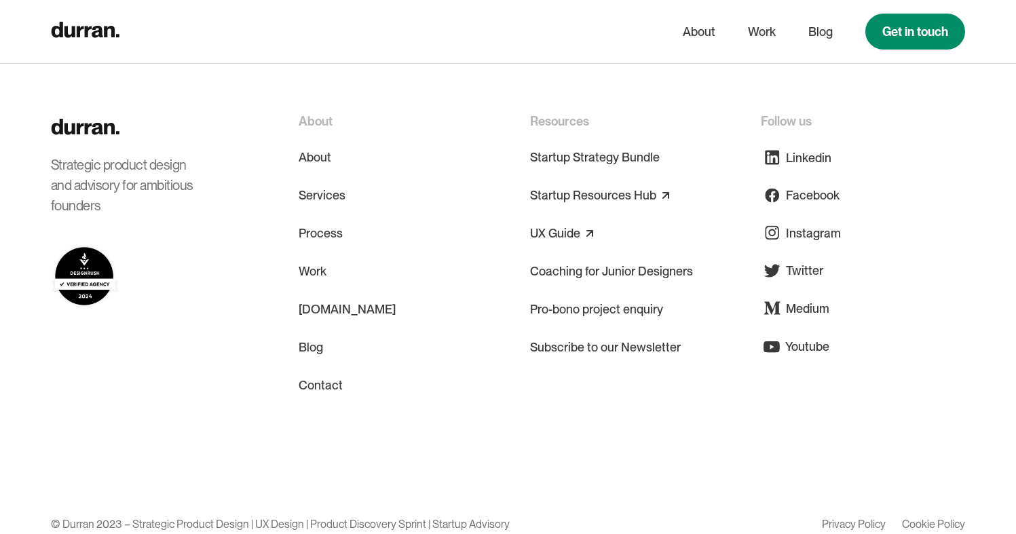
click at [487, 511] on div "© Durran 2023 – Strategic Product Design | UX Design | Product Discovery Sprint…" at bounding box center [280, 524] width 459 height 26
click at [565, 463] on div "Strategic product design and advisory for ambitious founders About About Servic…" at bounding box center [508, 311] width 914 height 398
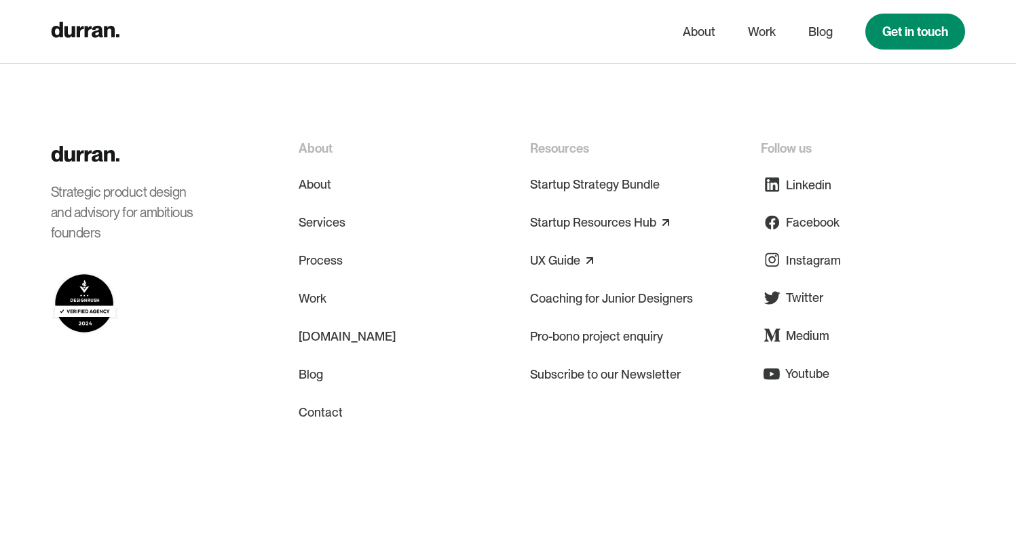
scroll to position [5243, 0]
